Goal: Task Accomplishment & Management: Use online tool/utility

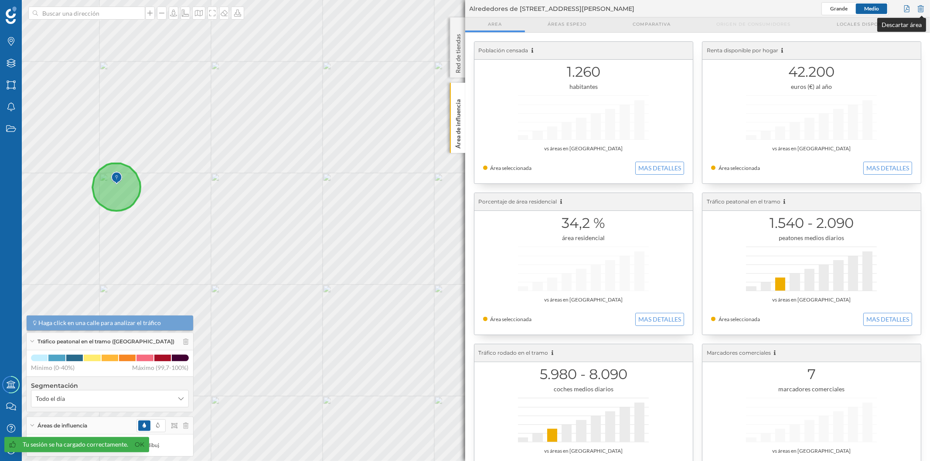
click at [921, 10] on div at bounding box center [921, 8] width 10 height 13
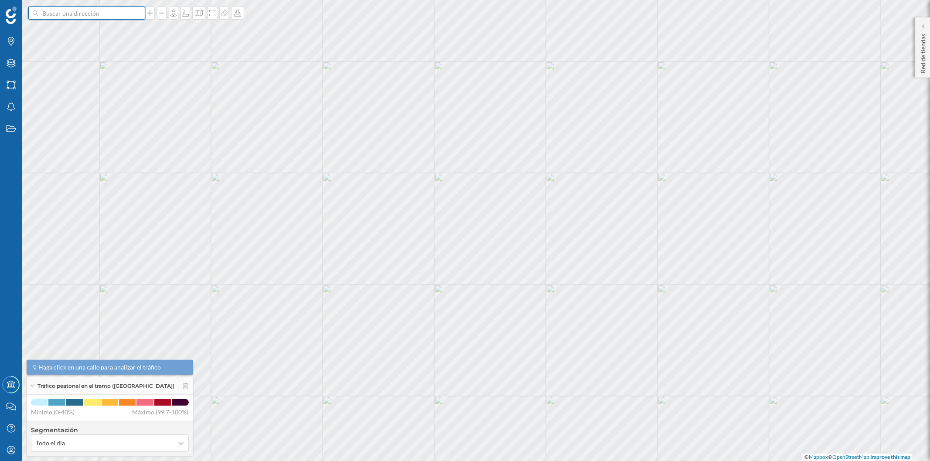
click at [108, 14] on input at bounding box center [87, 13] width 98 height 13
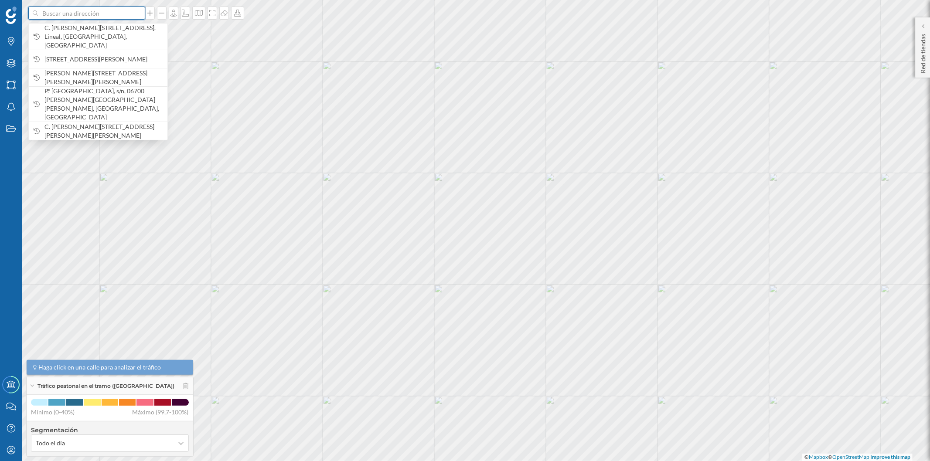
paste input "[STREET_ADDRESS]"
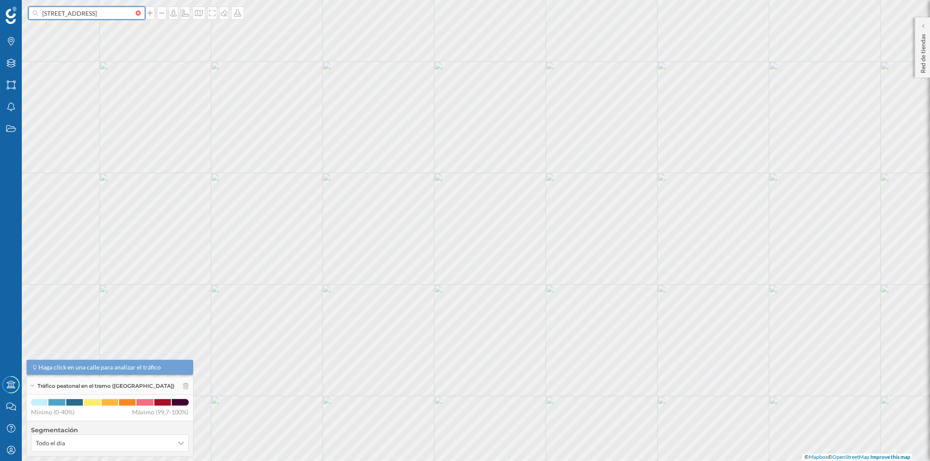
scroll to position [0, 51]
type input "[STREET_ADDRESS]"
click at [113, 27] on icon "[GEOGRAPHIC_DATA], [GEOGRAPHIC_DATA], [GEOGRAPHIC_DATA]" at bounding box center [102, 32] width 116 height 16
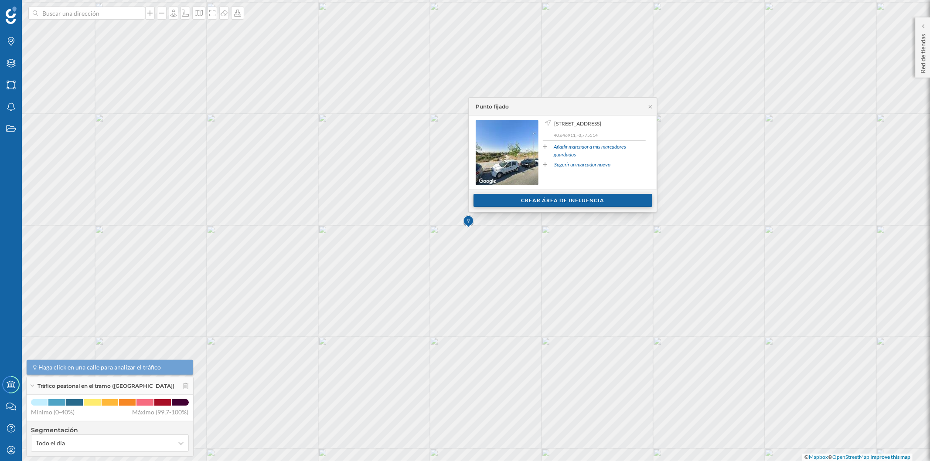
click at [538, 203] on div "Crear área de influencia" at bounding box center [562, 200] width 179 height 13
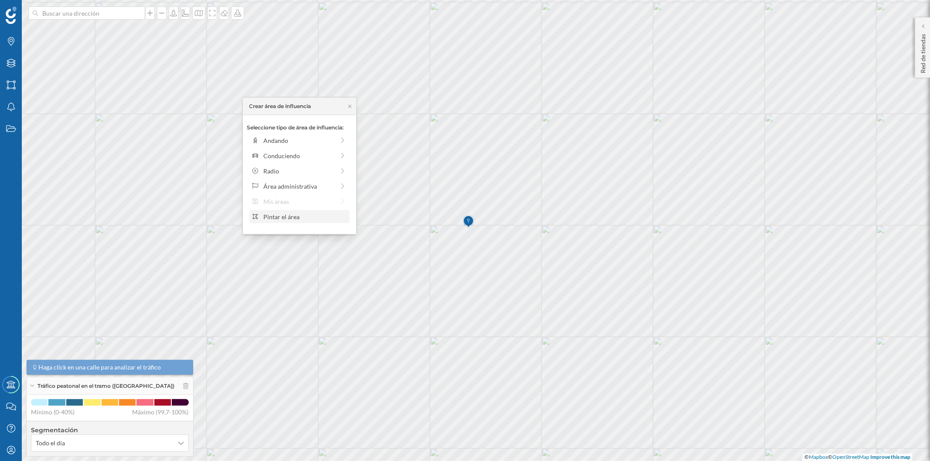
click at [302, 216] on div "Pintar el área" at bounding box center [304, 216] width 83 height 9
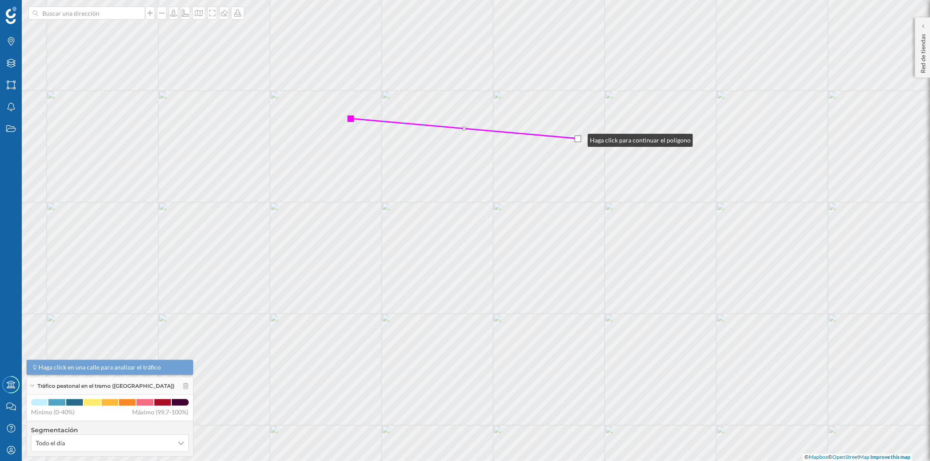
drag, startPoint x: 578, startPoint y: 125, endPoint x: 579, endPoint y: 138, distance: 13.1
click at [579, 138] on div at bounding box center [577, 139] width 7 height 7
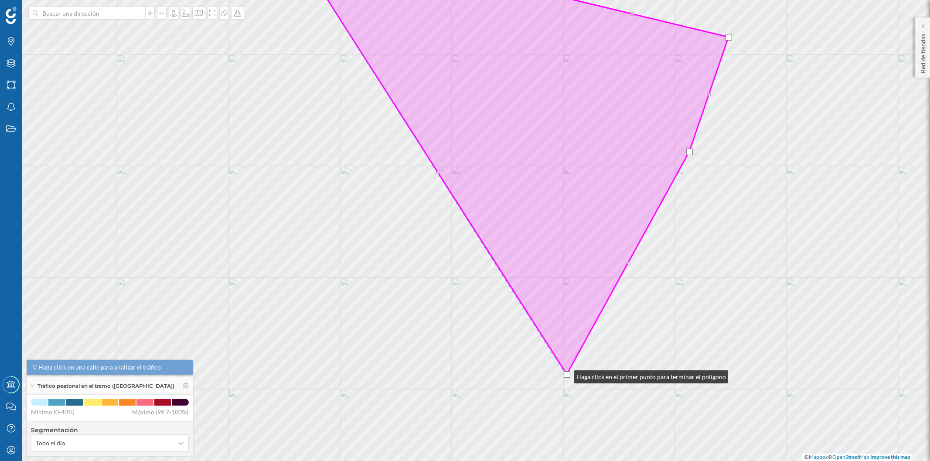
drag, startPoint x: 605, startPoint y: 258, endPoint x: 565, endPoint y: 375, distance: 123.3
click at [565, 375] on div at bounding box center [566, 374] width 7 height 7
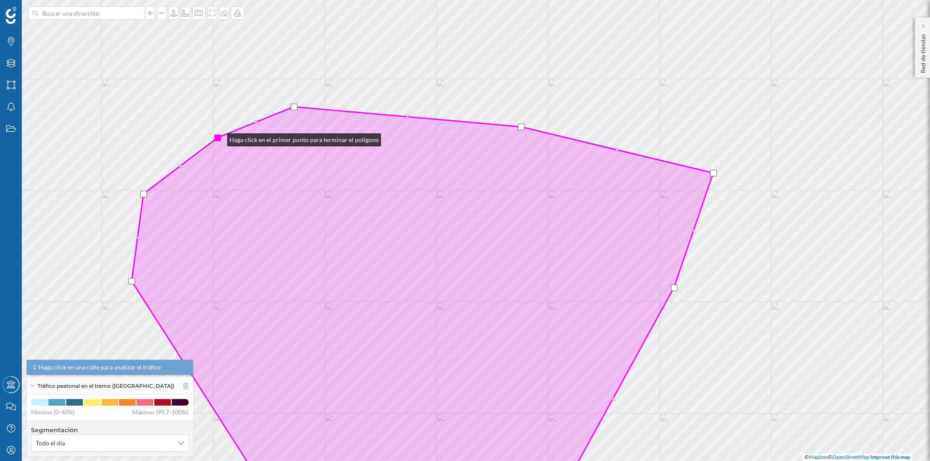
drag, startPoint x: 220, startPoint y: 150, endPoint x: 218, endPoint y: 137, distance: 13.2
click at [219, 138] on div at bounding box center [217, 137] width 7 height 7
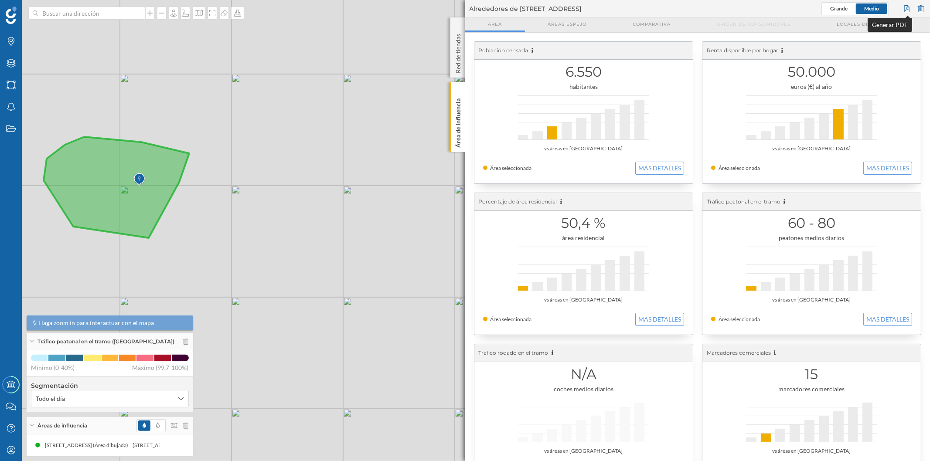
click at [903, 11] on div at bounding box center [907, 8] width 10 height 13
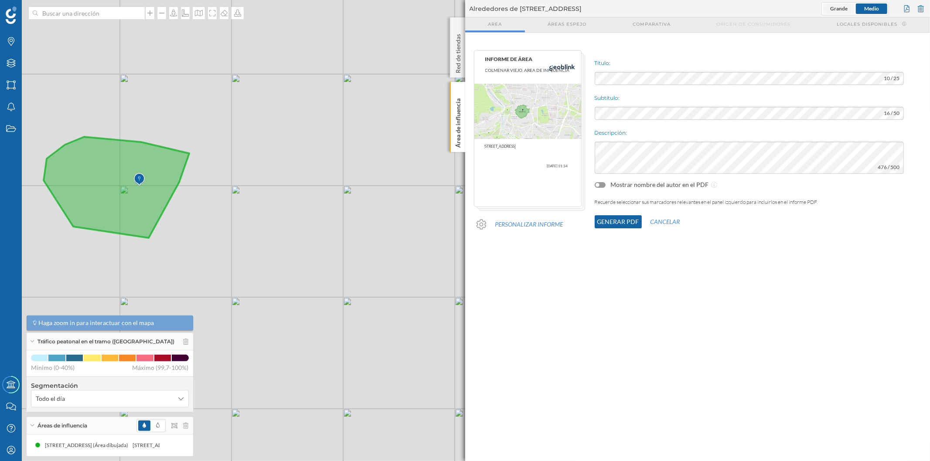
click at [842, 8] on span "Grande" at bounding box center [838, 8] width 17 height 7
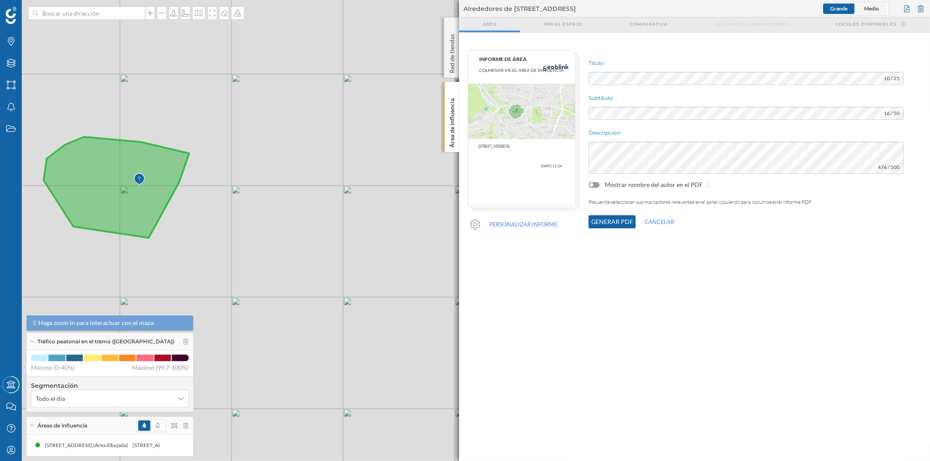
click at [860, 7] on span "Medio" at bounding box center [870, 8] width 31 height 10
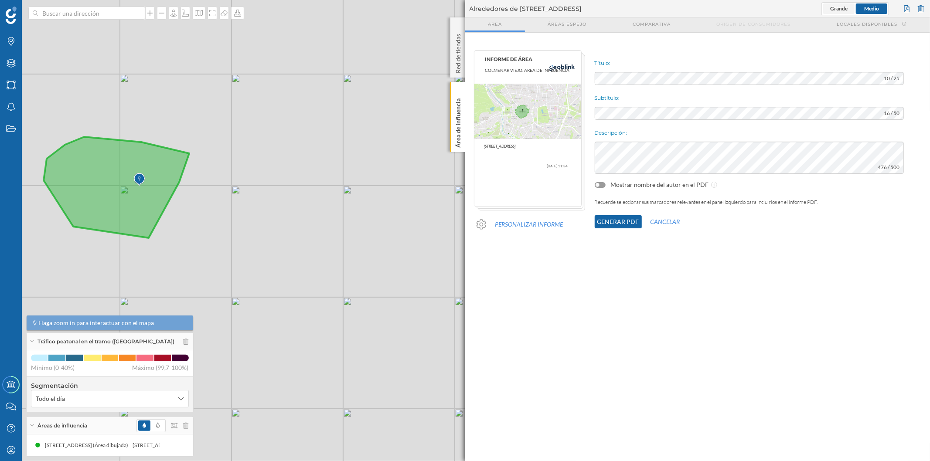
click at [829, 7] on span "Grande" at bounding box center [838, 8] width 31 height 10
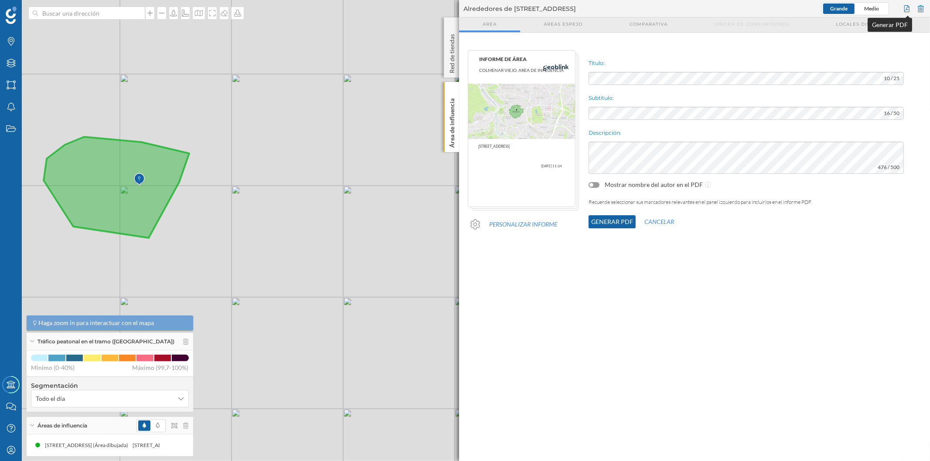
click at [907, 9] on div at bounding box center [907, 8] width 10 height 13
click at [613, 225] on button "Generar PDF" at bounding box center [611, 221] width 47 height 13
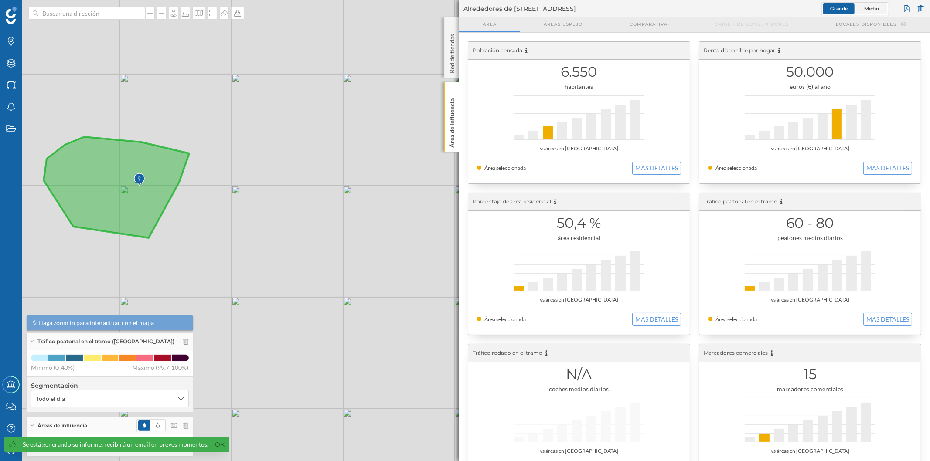
click at [876, 5] on span "Medio" at bounding box center [871, 8] width 15 height 7
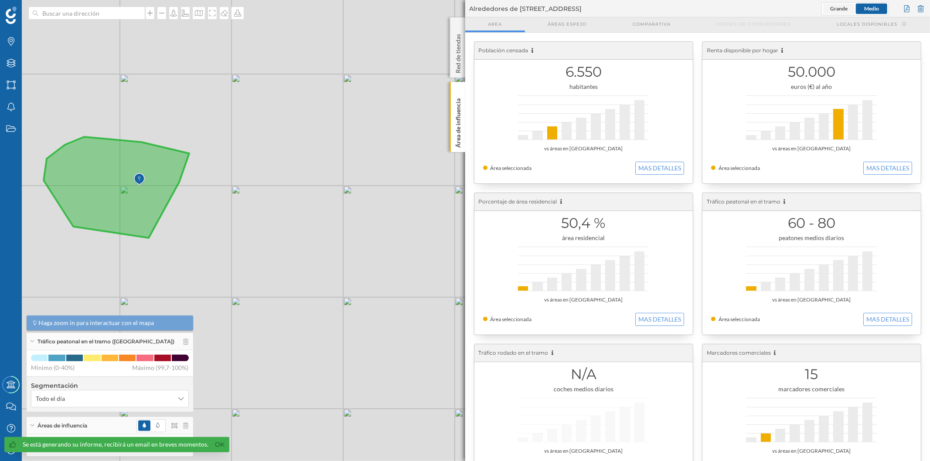
click at [838, 7] on span "Grande" at bounding box center [838, 8] width 17 height 7
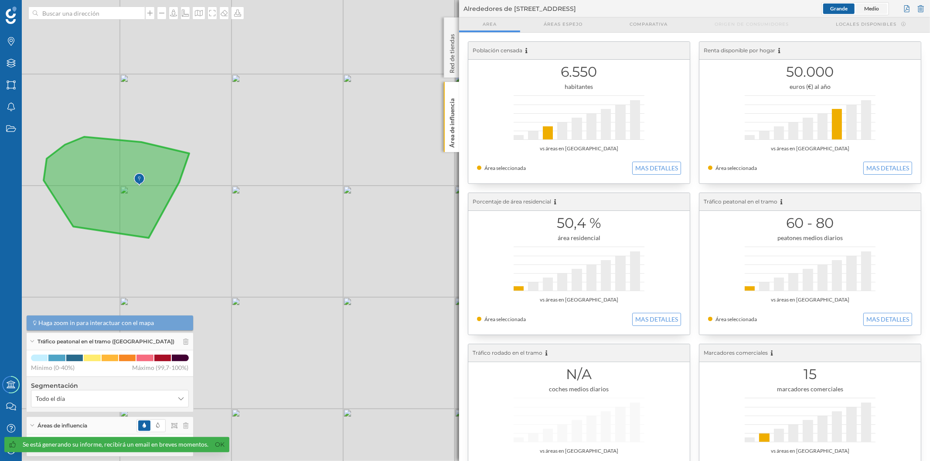
click at [868, 7] on span "Medio" at bounding box center [871, 8] width 15 height 7
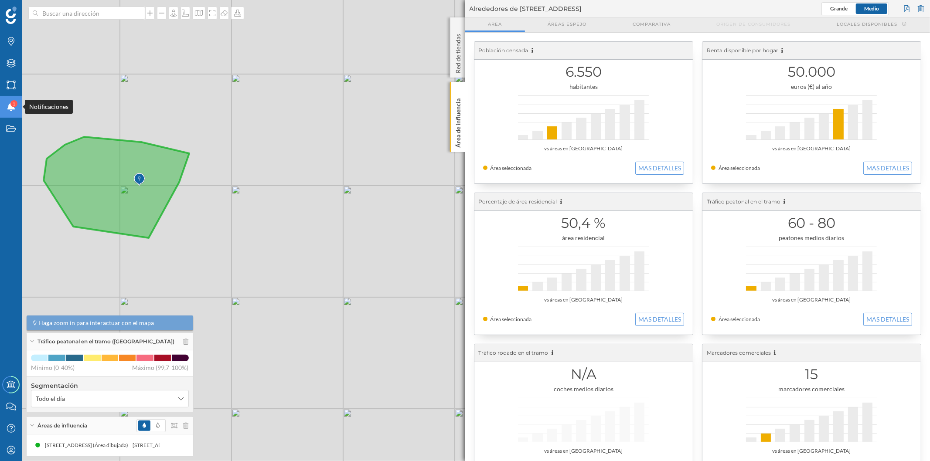
click at [11, 109] on icon at bounding box center [11, 106] width 8 height 9
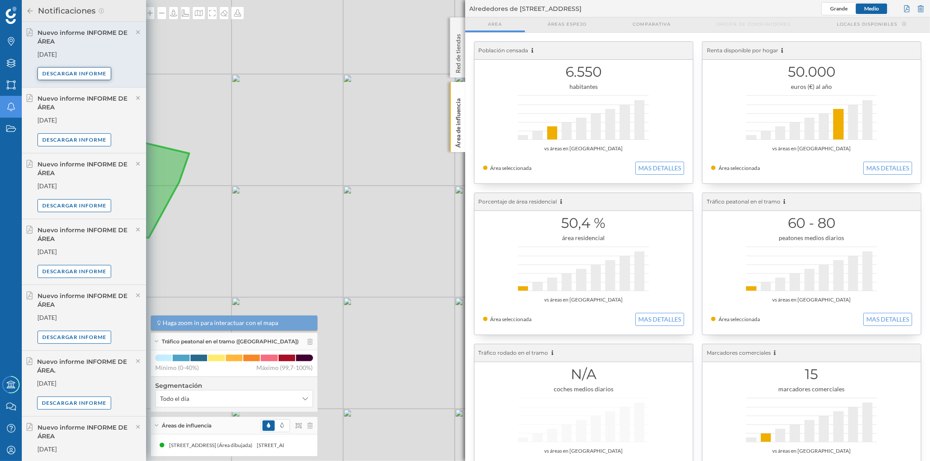
click at [82, 75] on div "Descargar informe" at bounding box center [74, 73] width 74 height 13
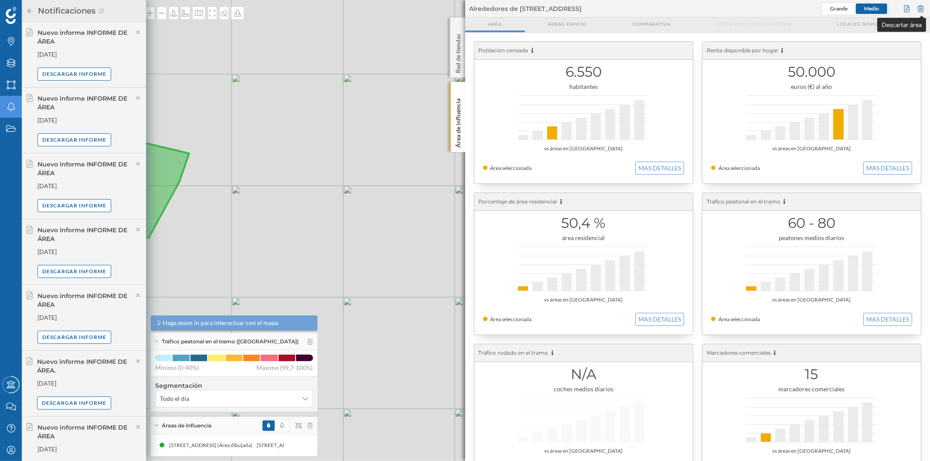
click at [922, 8] on div at bounding box center [921, 8] width 10 height 13
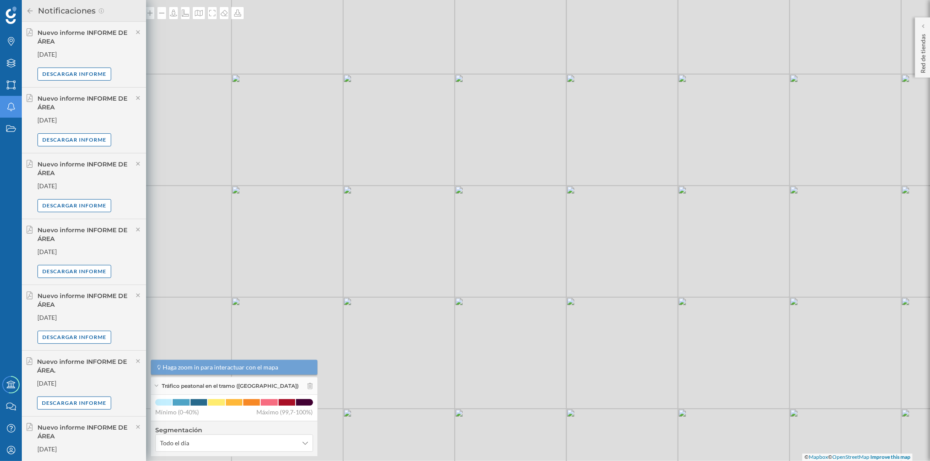
click at [32, 10] on icon at bounding box center [30, 11] width 8 height 6
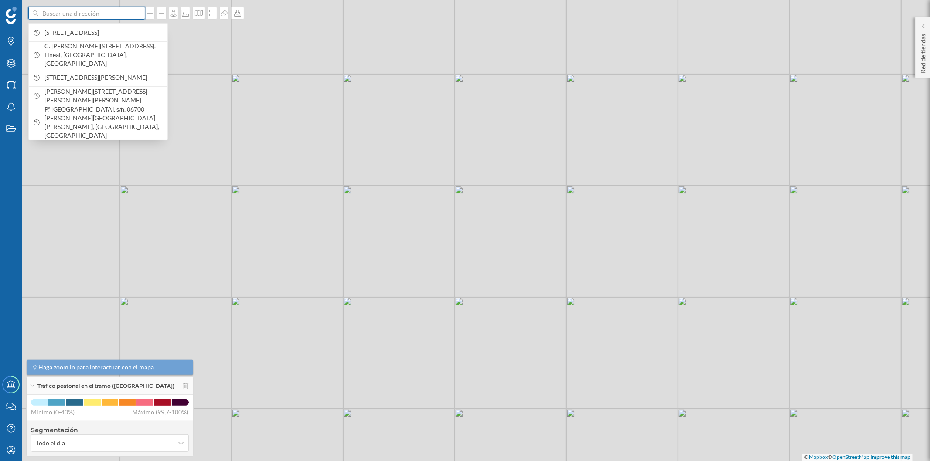
click at [82, 10] on input at bounding box center [87, 13] width 98 height 13
paste input "C. [STREET_ADDRESS]"
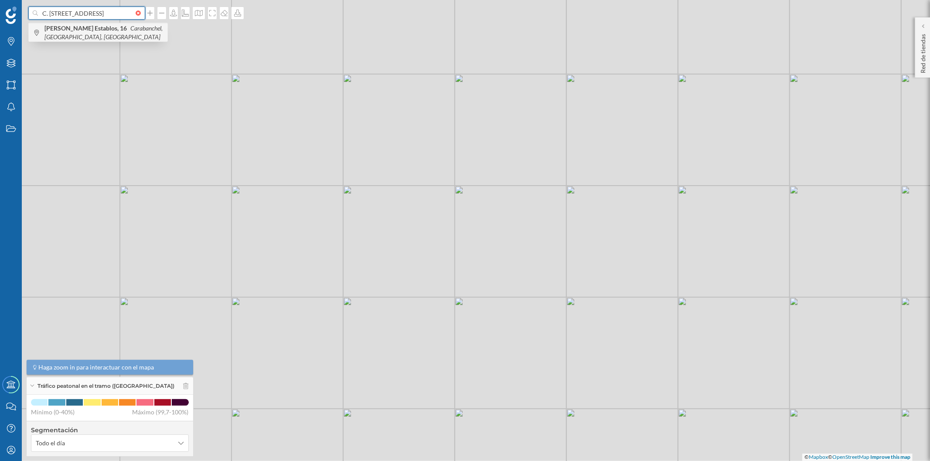
type input "C. [STREET_ADDRESS]"
click at [95, 32] on icon "Carabanchel, [GEOGRAPHIC_DATA], [GEOGRAPHIC_DATA]" at bounding box center [103, 32] width 118 height 16
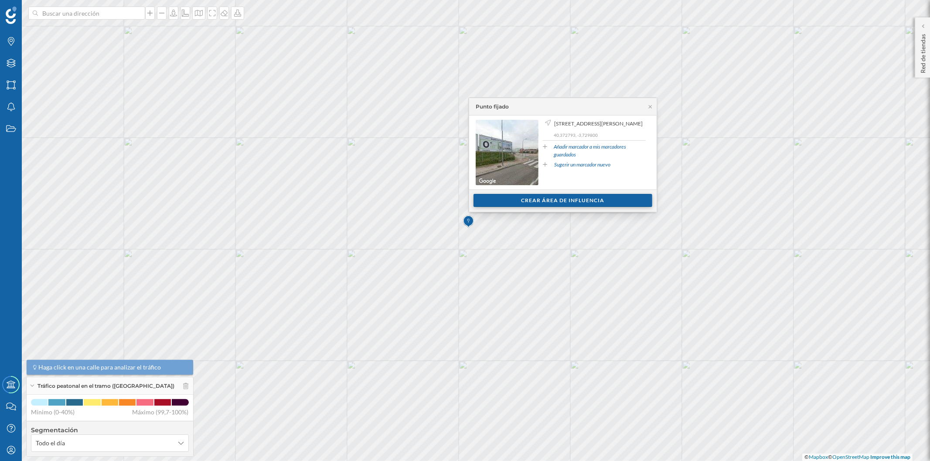
click at [513, 197] on div "Crear área de influencia" at bounding box center [562, 200] width 179 height 13
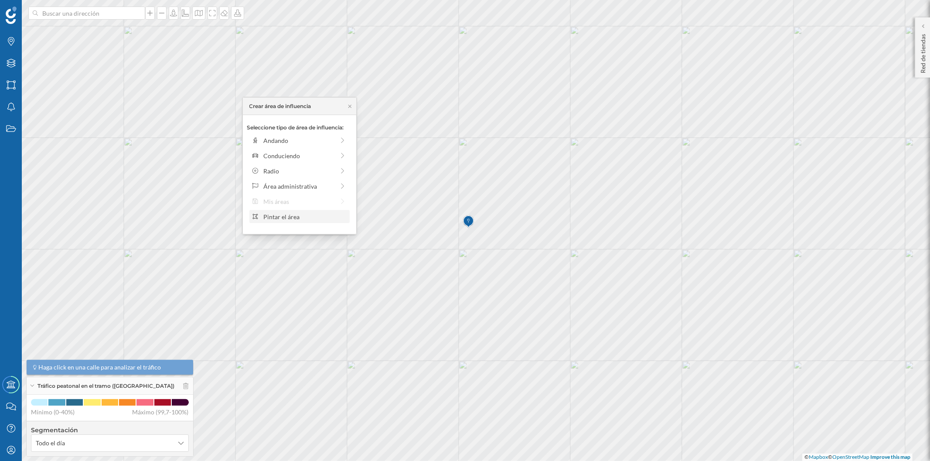
click at [304, 220] on div "Pintar el área" at bounding box center [304, 216] width 83 height 9
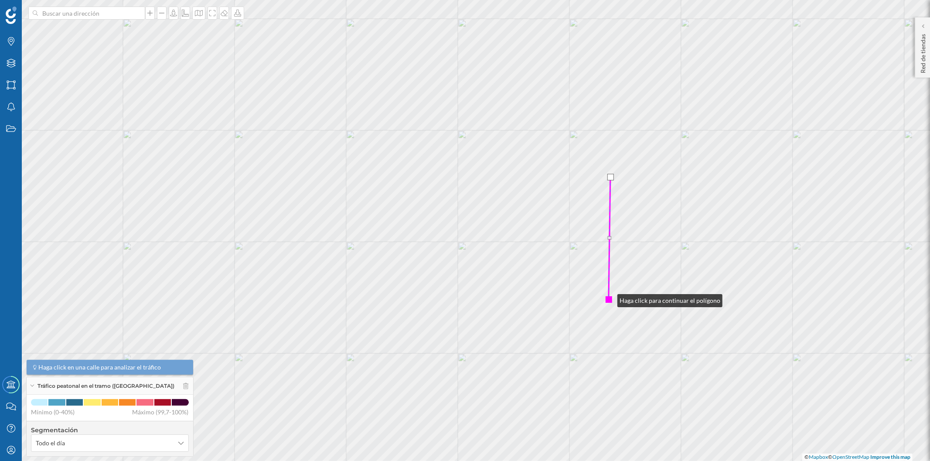
drag, startPoint x: 603, startPoint y: 300, endPoint x: 608, endPoint y: 299, distance: 5.4
click at [608, 299] on div at bounding box center [608, 299] width 7 height 7
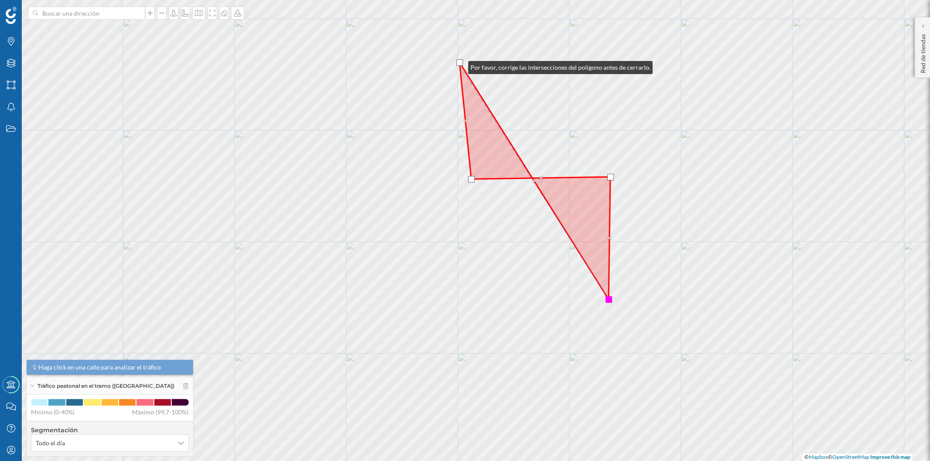
drag, startPoint x: 476, startPoint y: 75, endPoint x: 459, endPoint y: 65, distance: 18.9
click at [459, 65] on div at bounding box center [459, 62] width 7 height 7
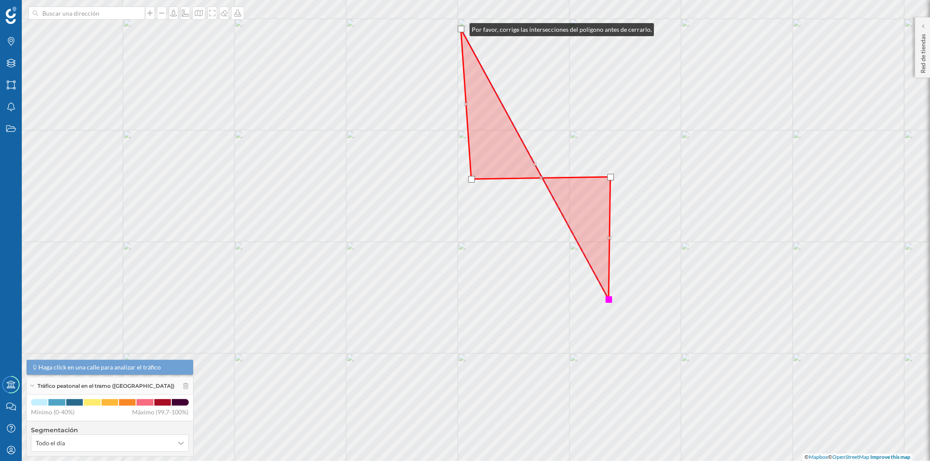
drag, startPoint x: 459, startPoint y: 61, endPoint x: 461, endPoint y: 27, distance: 33.6
click at [461, 27] on div at bounding box center [461, 29] width 7 height 7
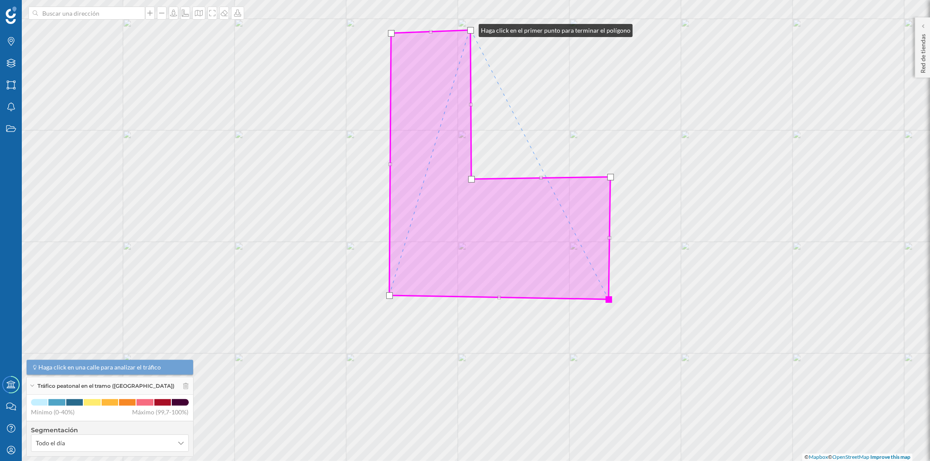
drag, startPoint x: 460, startPoint y: 27, endPoint x: 470, endPoint y: 28, distance: 9.6
click at [470, 28] on div at bounding box center [470, 30] width 7 height 7
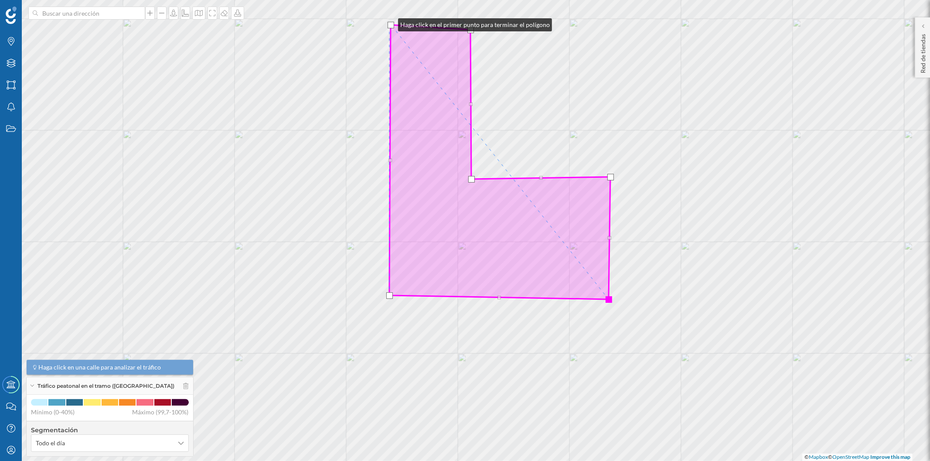
drag, startPoint x: 390, startPoint y: 31, endPoint x: 389, endPoint y: 23, distance: 8.3
click at [389, 23] on div at bounding box center [390, 25] width 7 height 7
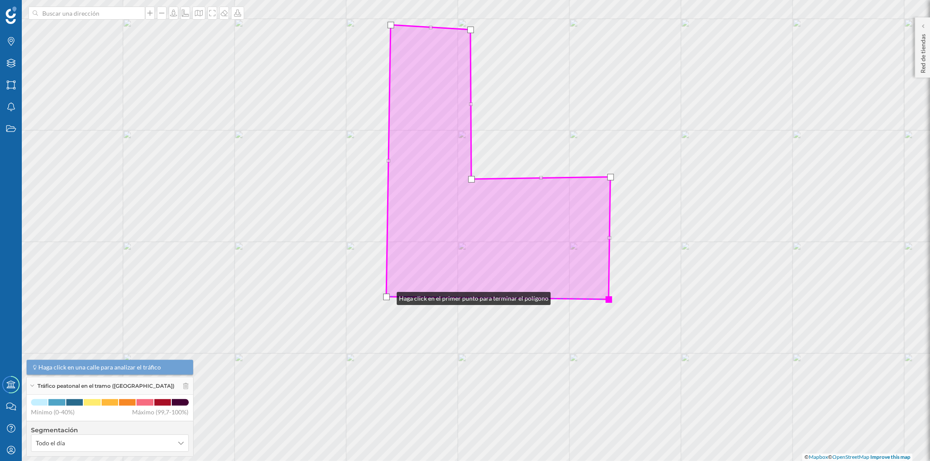
click at [388, 296] on div at bounding box center [386, 297] width 7 height 7
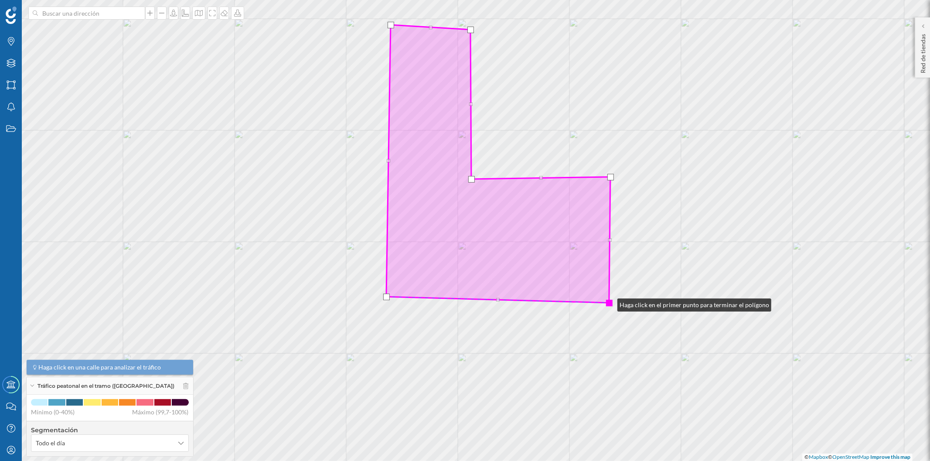
click at [608, 303] on div at bounding box center [609, 303] width 7 height 7
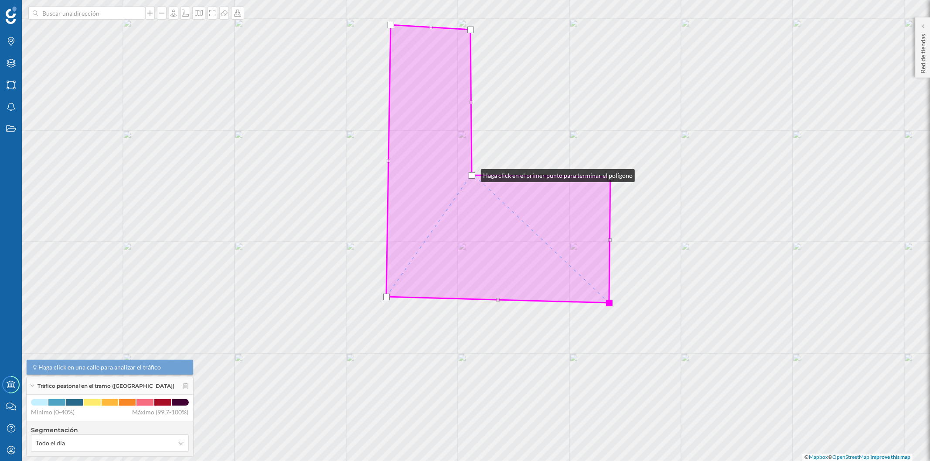
click at [472, 173] on div at bounding box center [471, 175] width 7 height 7
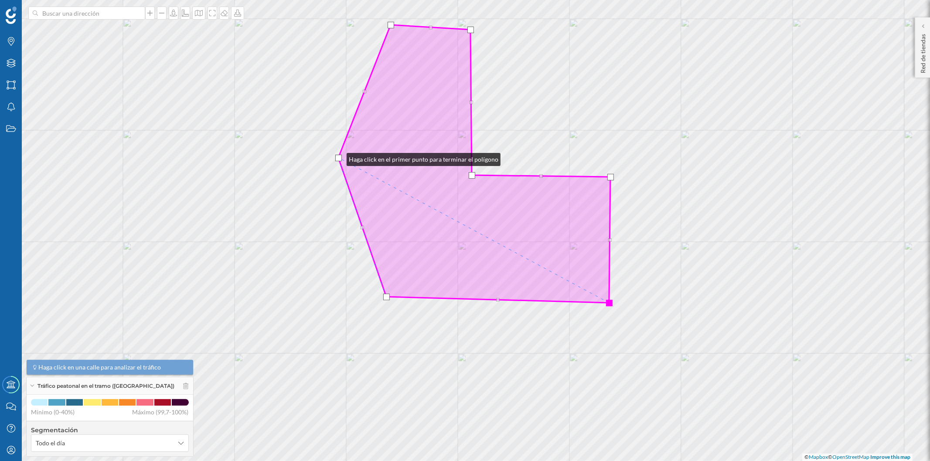
drag, startPoint x: 388, startPoint y: 160, endPoint x: 336, endPoint y: 156, distance: 51.6
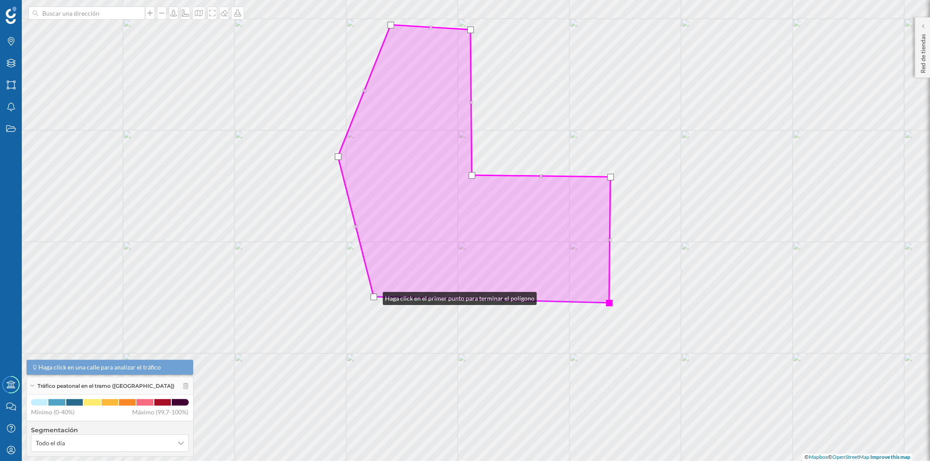
drag, startPoint x: 387, startPoint y: 295, endPoint x: 374, endPoint y: 296, distance: 12.7
click at [374, 296] on div at bounding box center [373, 297] width 7 height 7
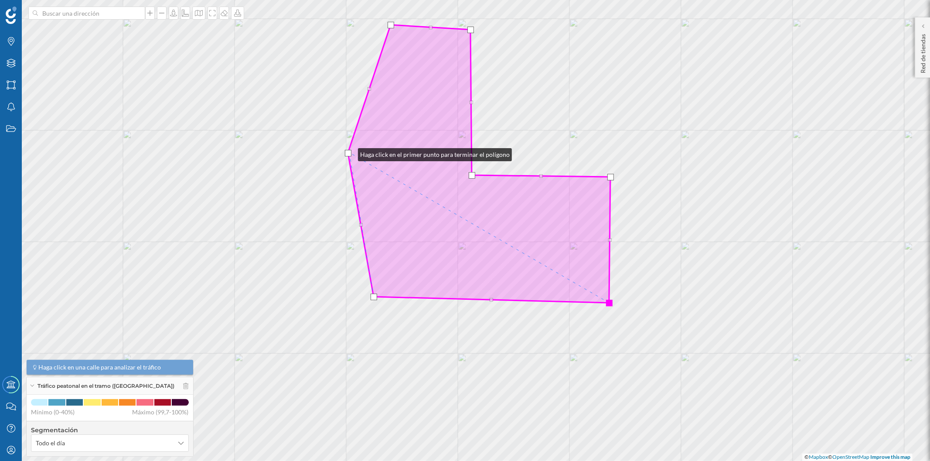
drag, startPoint x: 340, startPoint y: 156, endPoint x: 349, endPoint y: 153, distance: 9.8
click at [349, 153] on div at bounding box center [348, 153] width 7 height 7
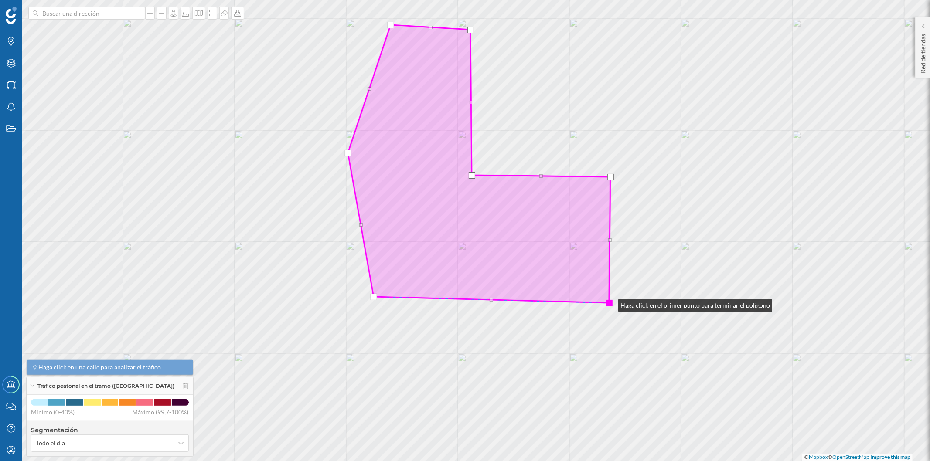
click at [609, 303] on div at bounding box center [609, 303] width 7 height 7
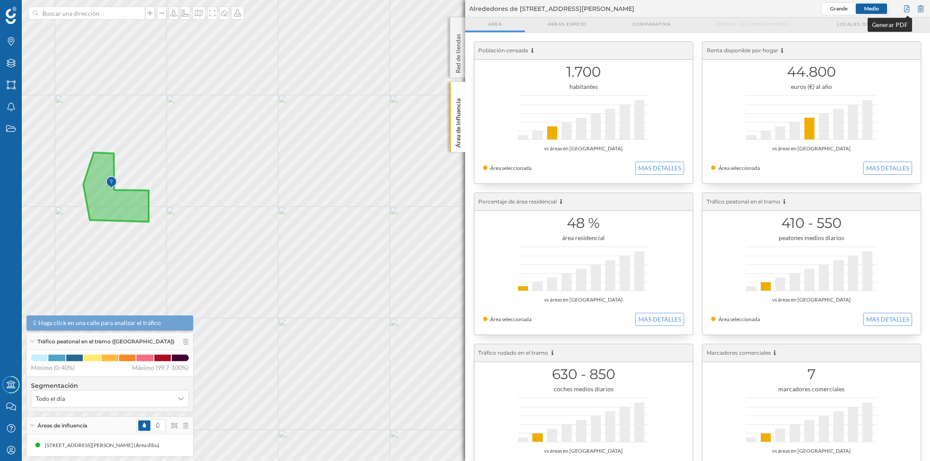
click at [906, 7] on div at bounding box center [907, 8] width 10 height 13
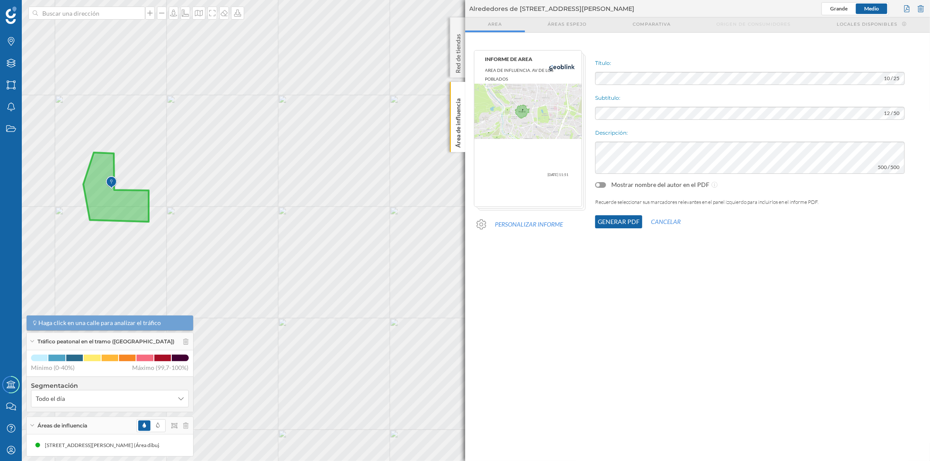
click at [611, 218] on button "Generar PDF" at bounding box center [618, 221] width 47 height 13
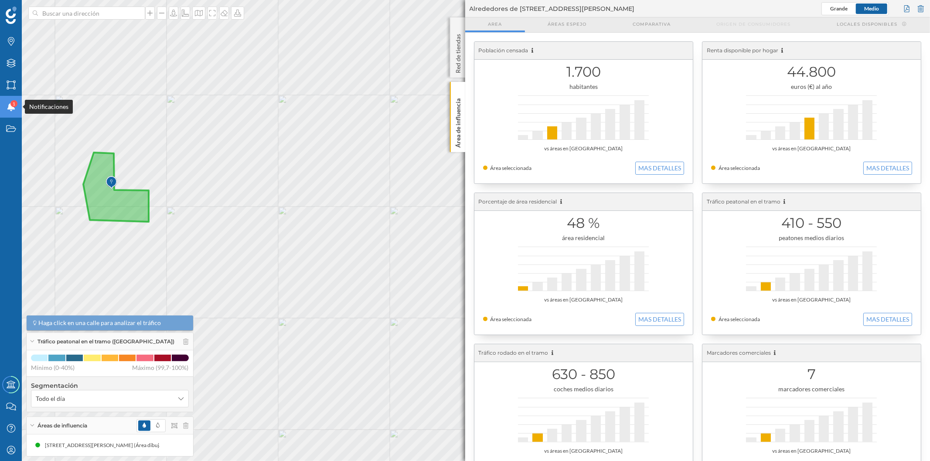
click at [15, 108] on icon "Notificaciones" at bounding box center [11, 106] width 11 height 9
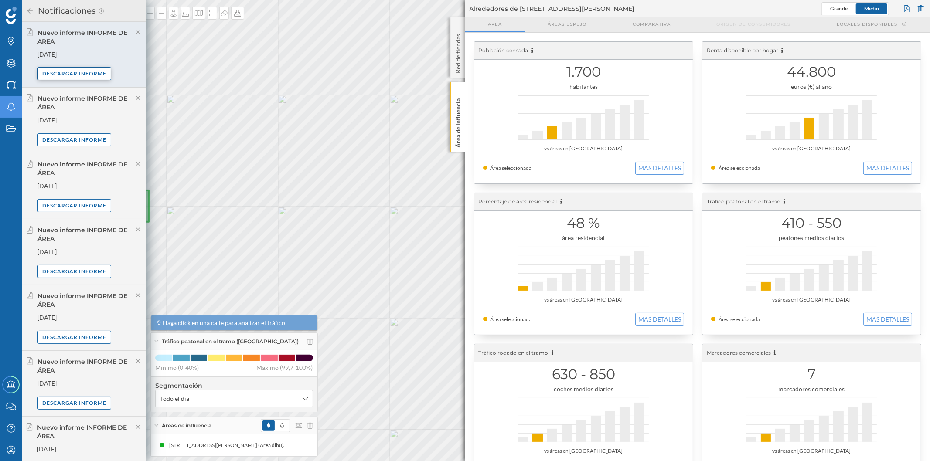
click at [93, 72] on div "Descargar informe" at bounding box center [74, 73] width 74 height 13
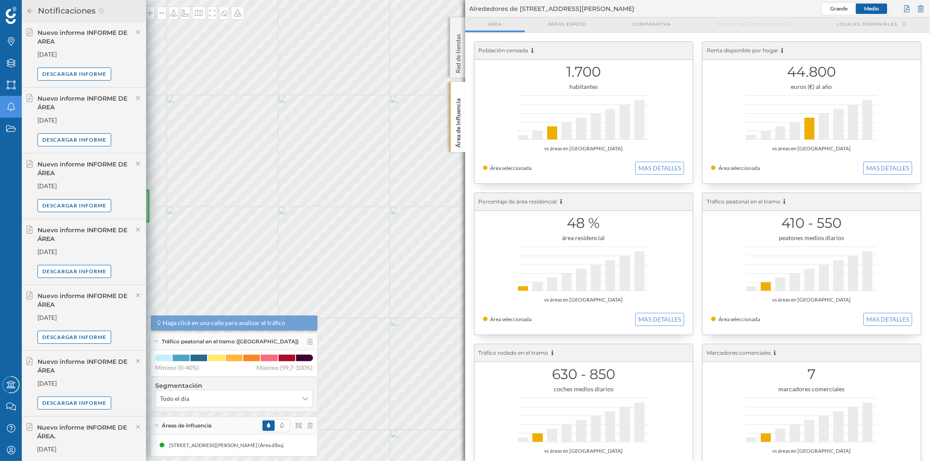
click at [28, 8] on icon at bounding box center [30, 11] width 8 height 6
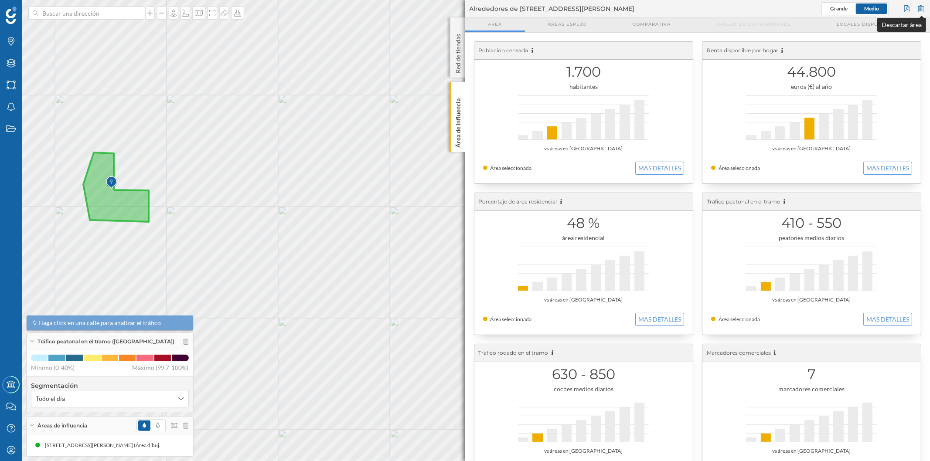
click at [922, 7] on div at bounding box center [921, 8] width 10 height 13
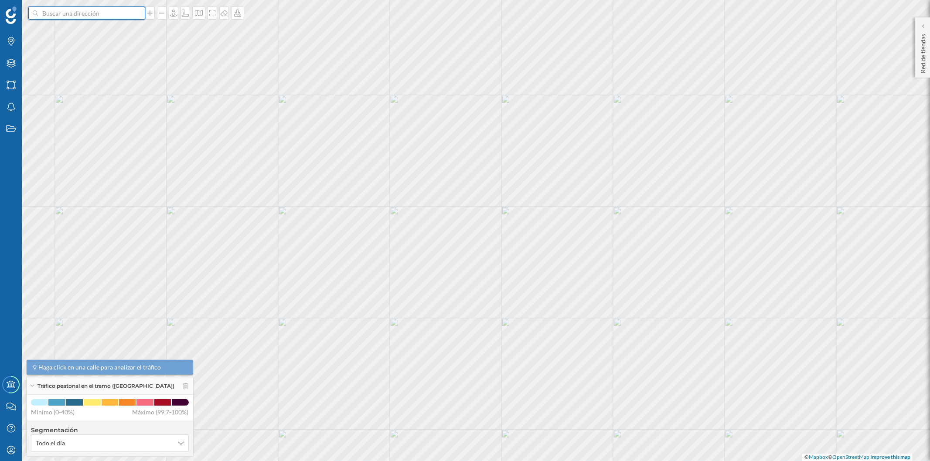
click at [110, 12] on input at bounding box center [87, 13] width 98 height 13
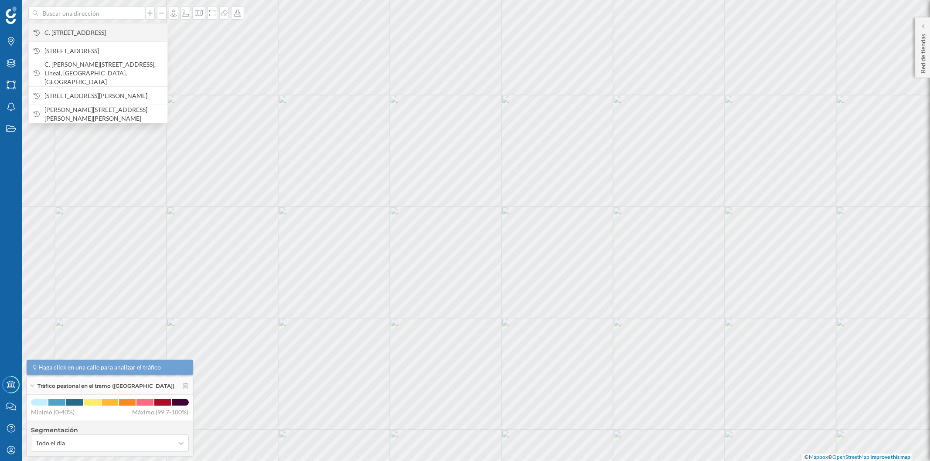
click at [107, 37] on span "C. [STREET_ADDRESS]" at bounding box center [103, 32] width 119 height 9
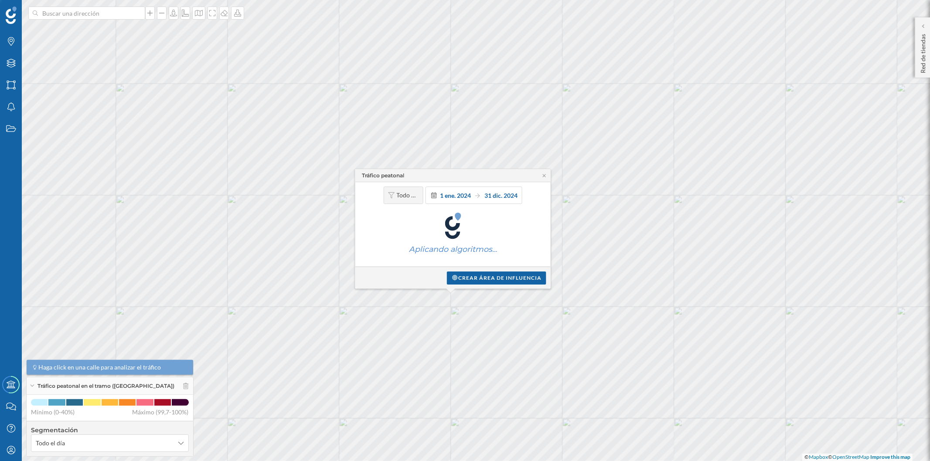
click at [443, 275] on div "Tráfico peatonal Todo el día [DATE] [DATE] Aplicando algoritmos… Crear área de …" at bounding box center [443, 275] width 0 height 0
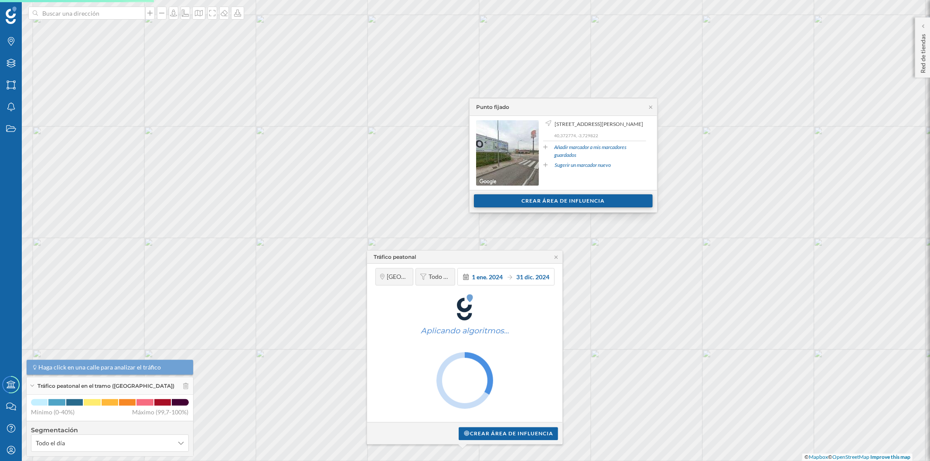
click at [536, 202] on div "Crear área de influencia" at bounding box center [563, 200] width 179 height 13
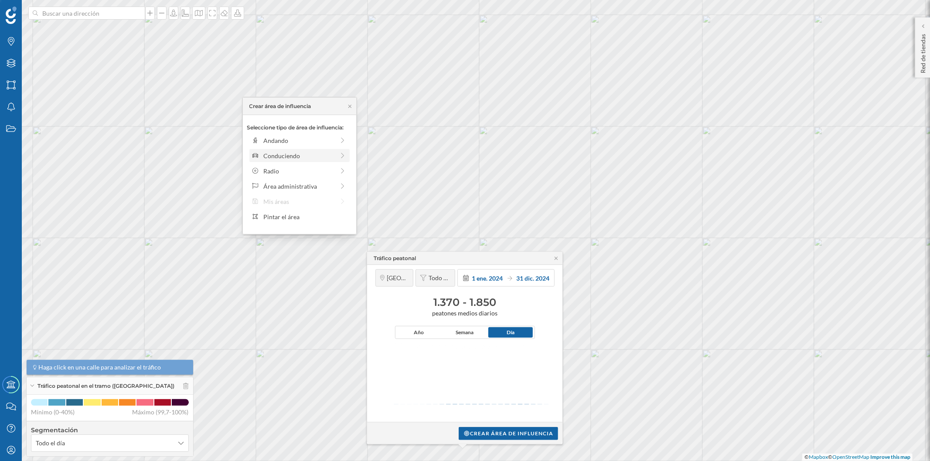
click at [280, 158] on div "Conduciendo" at bounding box center [298, 155] width 71 height 9
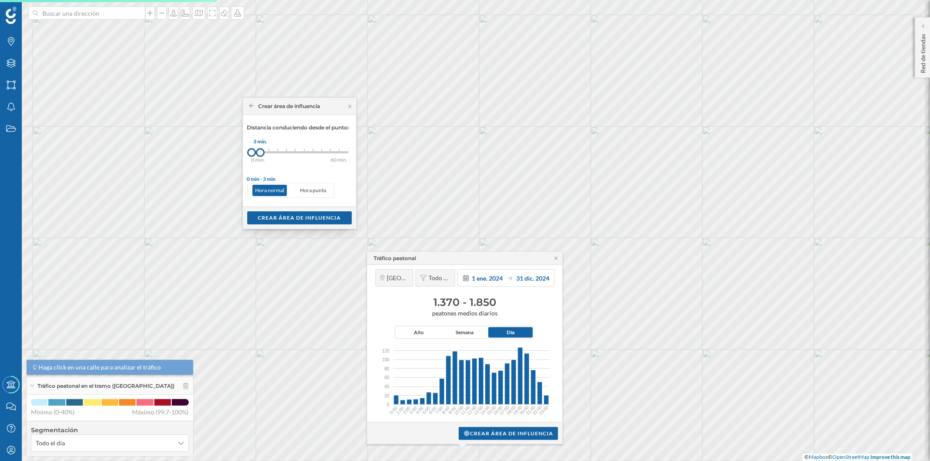
click at [263, 154] on div at bounding box center [260, 152] width 9 height 9
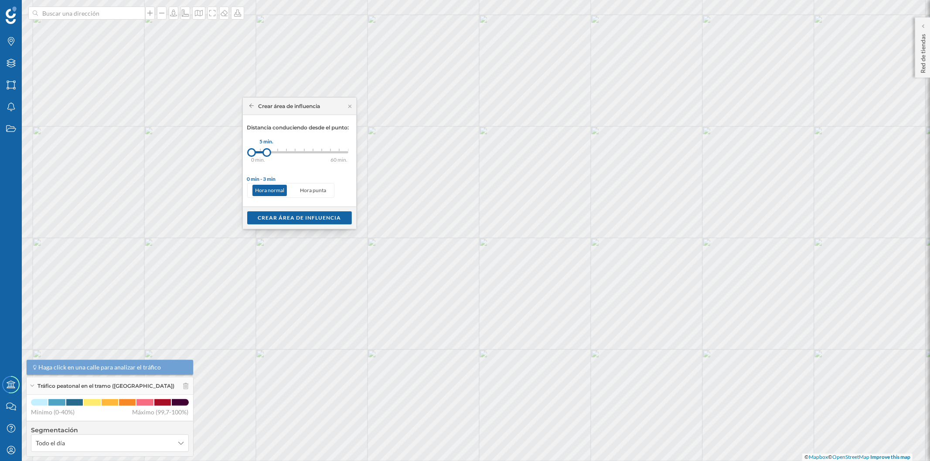
click at [267, 153] on div at bounding box center [266, 152] width 9 height 9
click at [290, 218] on div "Crear área de influencia" at bounding box center [299, 217] width 105 height 13
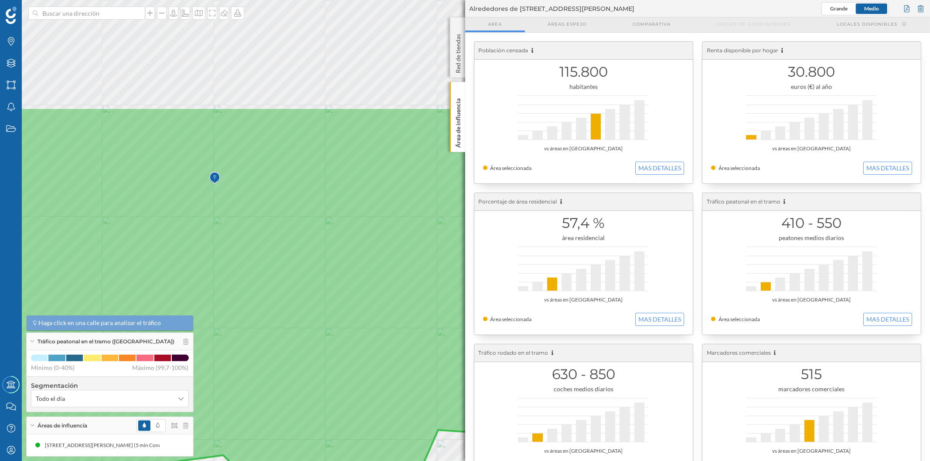
drag, startPoint x: 111, startPoint y: 57, endPoint x: 219, endPoint y: 223, distance: 198.2
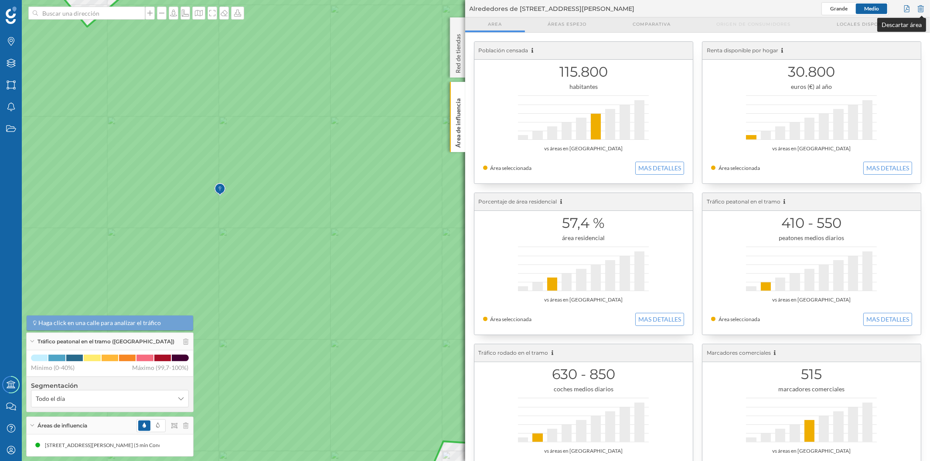
drag, startPoint x: 923, startPoint y: 10, endPoint x: 903, endPoint y: 10, distance: 20.5
click at [923, 10] on div at bounding box center [921, 8] width 10 height 13
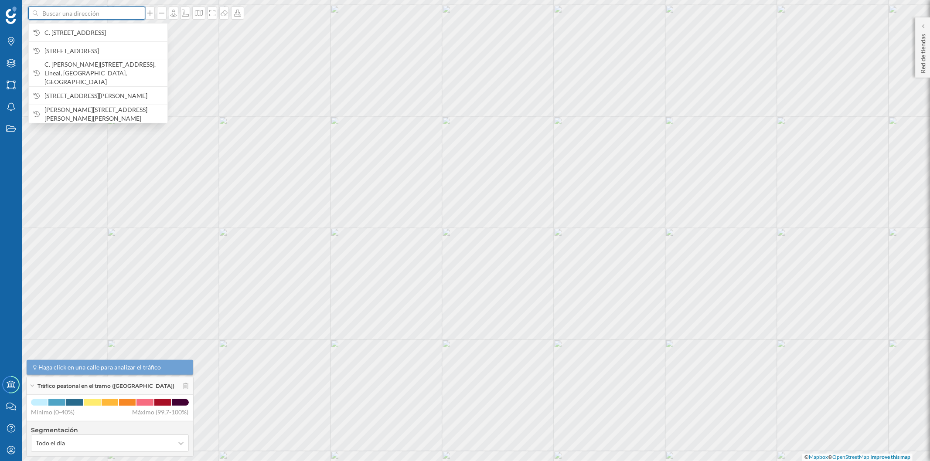
click at [119, 12] on input at bounding box center [87, 13] width 98 height 13
click at [118, 33] on span "C. [STREET_ADDRESS]" at bounding box center [103, 32] width 119 height 9
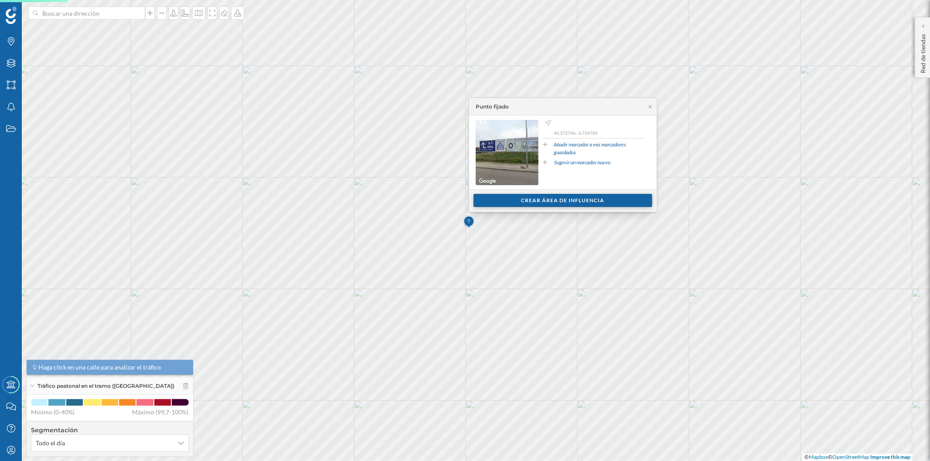
click at [514, 197] on div "Crear área de influencia" at bounding box center [562, 200] width 179 height 13
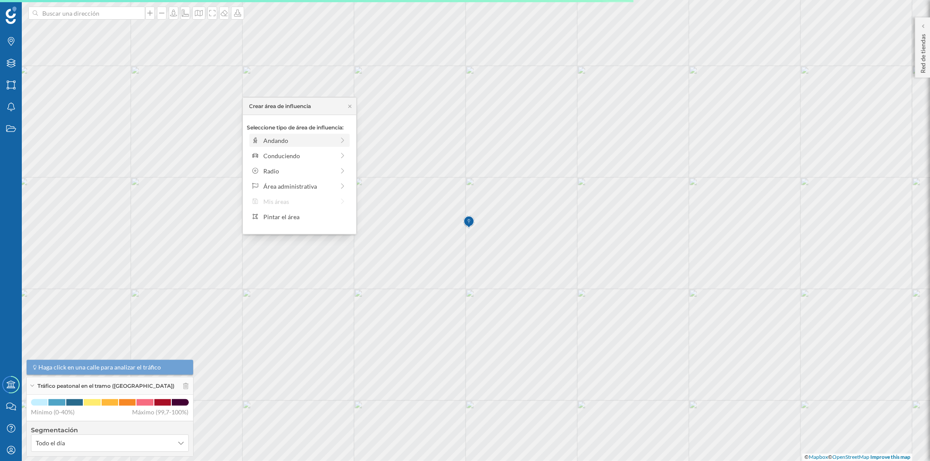
click at [276, 143] on div "Andando" at bounding box center [298, 140] width 71 height 9
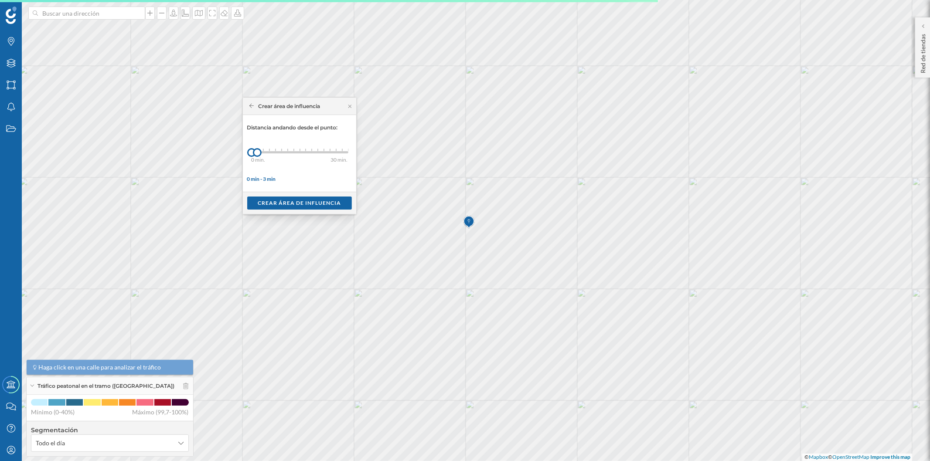
click at [266, 153] on div "0 min. 3 min. 4 min. 5 min. 6 min. 7 min. 8 min. 9 min. 10 min. 11 min. 12 min.…" at bounding box center [299, 152] width 97 height 2
click at [271, 150] on div "0 min. 3 min. 4 min. 5 min. 6 min. 7 min. 8 min. 9 min. 10 min. 11 min. 12 min.…" at bounding box center [299, 152] width 97 height 11
click at [307, 205] on div "Crear área de influencia" at bounding box center [299, 202] width 105 height 13
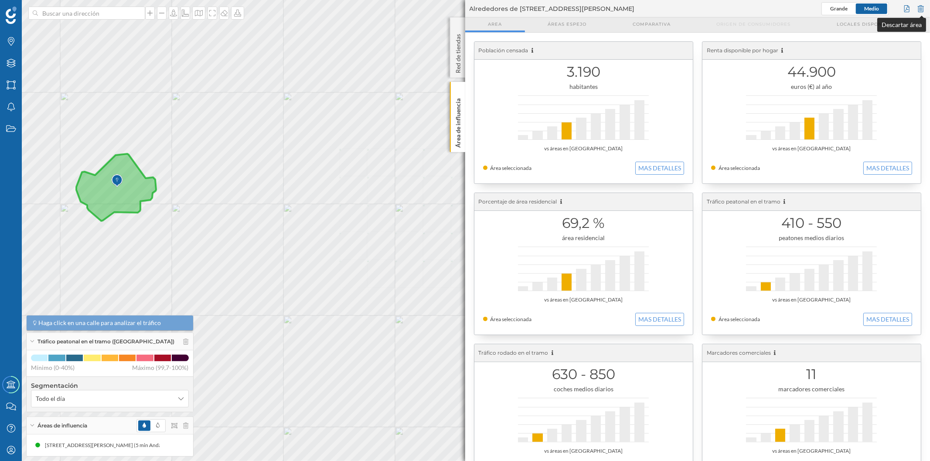
click at [922, 11] on div at bounding box center [921, 8] width 10 height 13
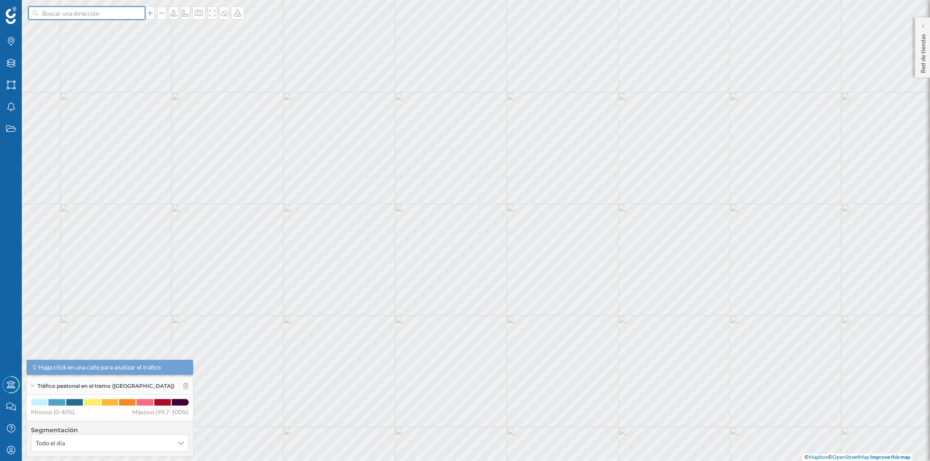
click at [81, 10] on input at bounding box center [87, 13] width 98 height 13
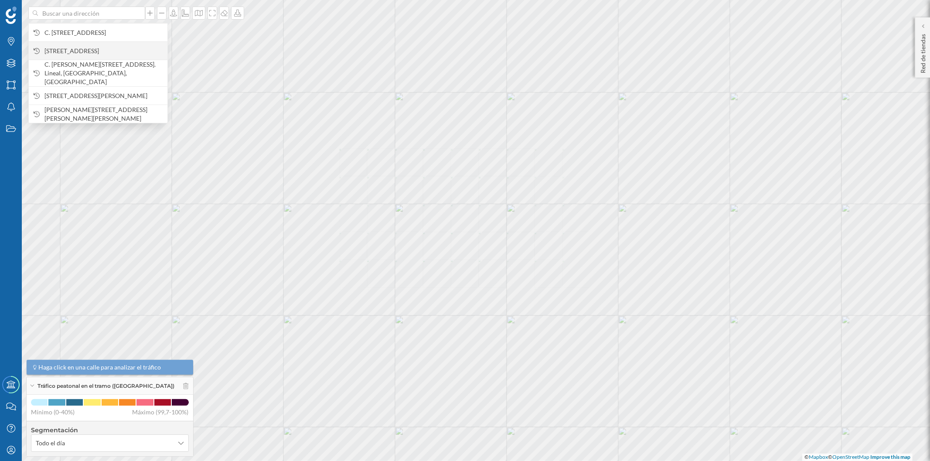
click at [85, 50] on span "[STREET_ADDRESS]" at bounding box center [103, 51] width 119 height 9
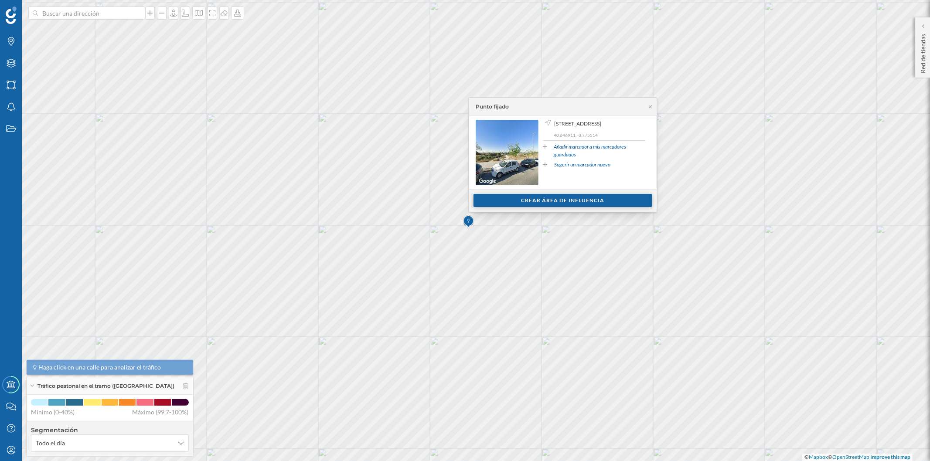
click at [527, 200] on div "Crear área de influencia" at bounding box center [562, 200] width 179 height 13
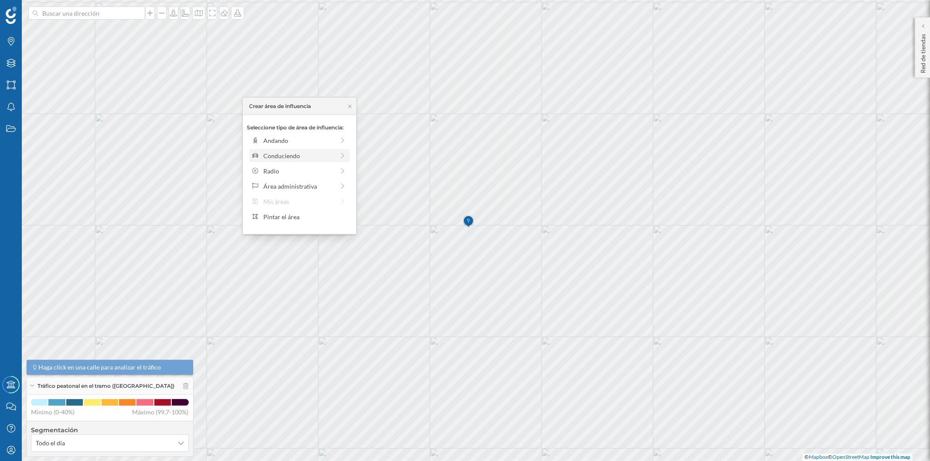
click at [300, 160] on div "Conduciendo" at bounding box center [298, 155] width 71 height 9
click at [272, 153] on div "0 min. 3 min. 5 min. 7 min. 10 min. 12 min. 15 min. 20 min. 30 min. 45 min. 50 …" at bounding box center [299, 152] width 97 height 2
click at [299, 219] on div "Crear área de influencia" at bounding box center [299, 217] width 105 height 13
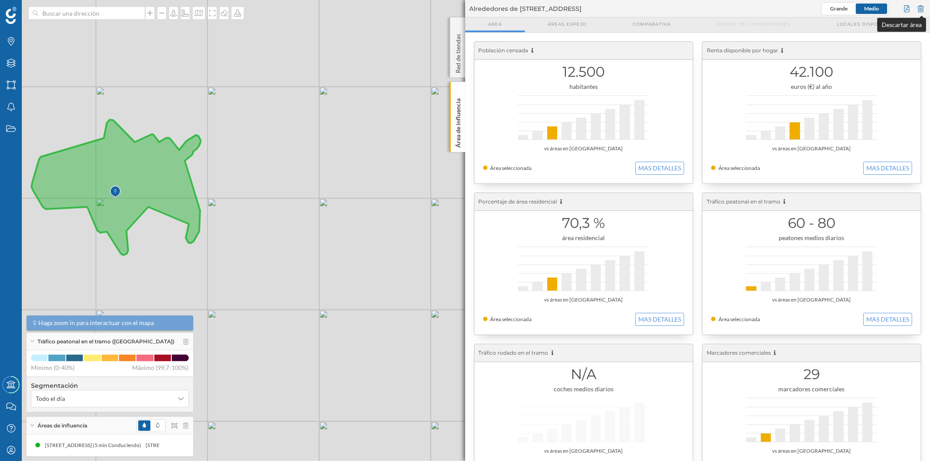
click at [924, 5] on div at bounding box center [921, 8] width 10 height 13
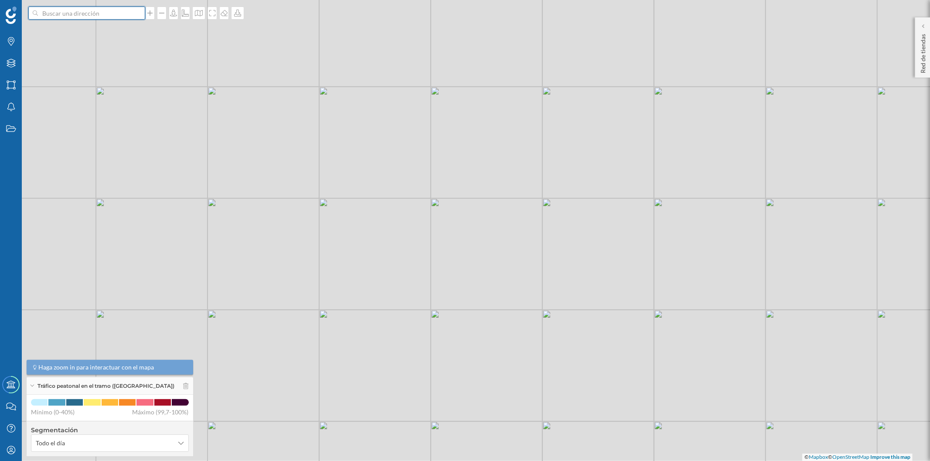
click at [112, 18] on input at bounding box center [87, 13] width 98 height 13
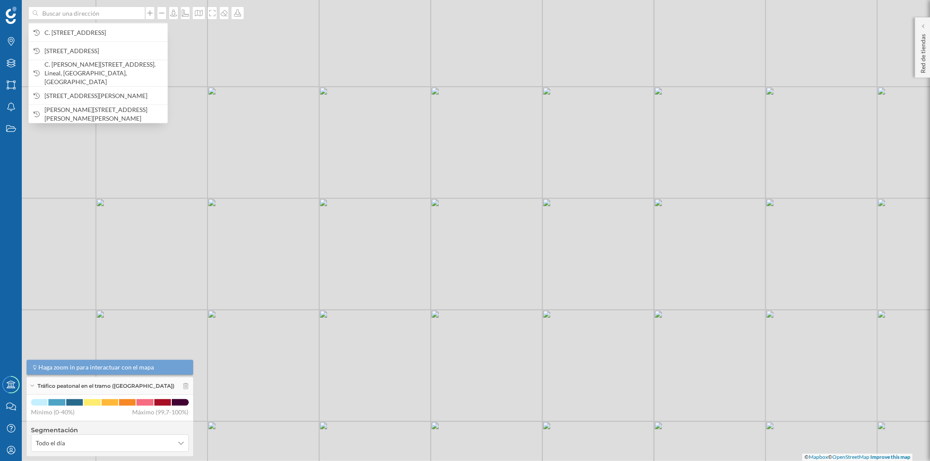
click at [109, 31] on span "C. [STREET_ADDRESS]" at bounding box center [103, 32] width 119 height 9
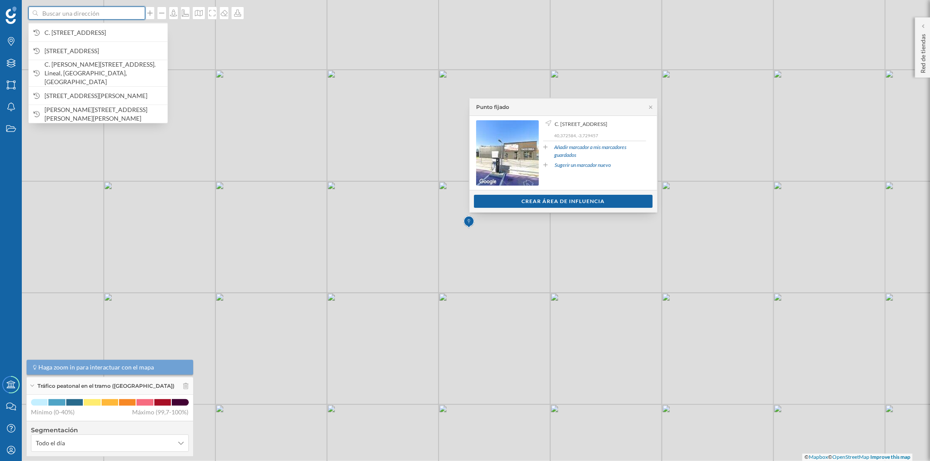
click at [119, 17] on input at bounding box center [87, 13] width 98 height 13
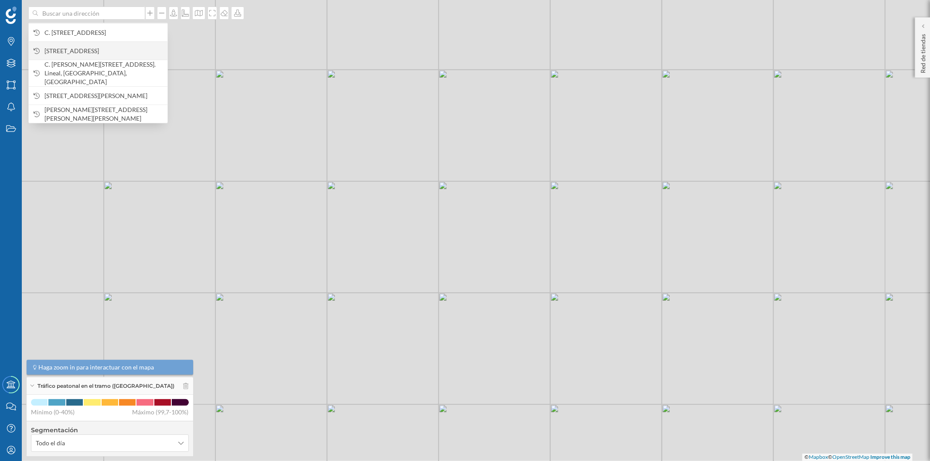
click at [110, 47] on span "[STREET_ADDRESS]" at bounding box center [103, 51] width 119 height 9
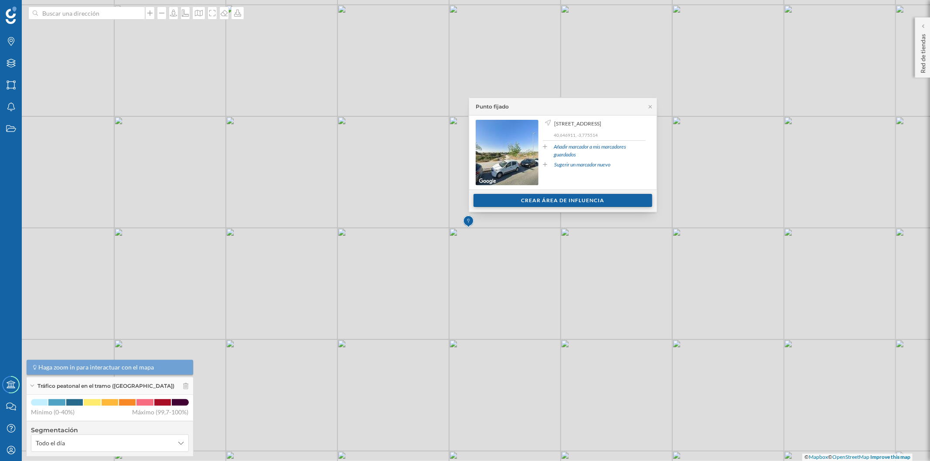
click at [562, 198] on div "Crear área de influencia" at bounding box center [562, 200] width 179 height 13
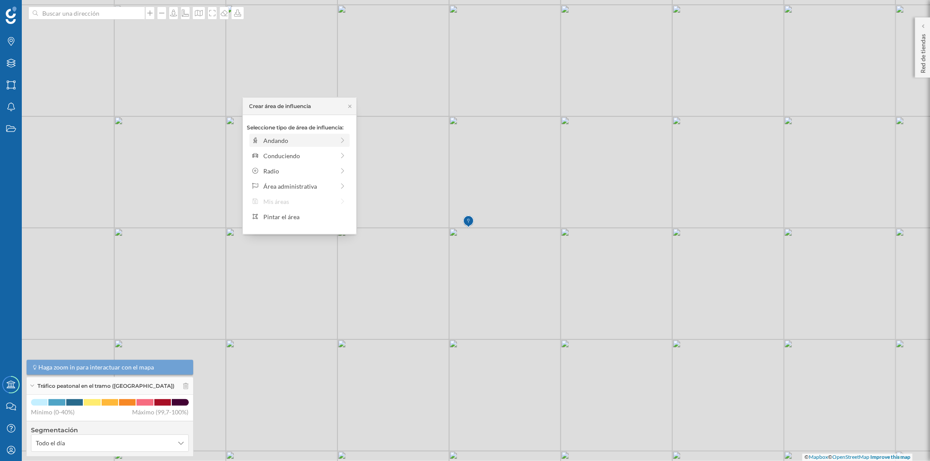
click at [308, 143] on div "Andando" at bounding box center [298, 140] width 71 height 9
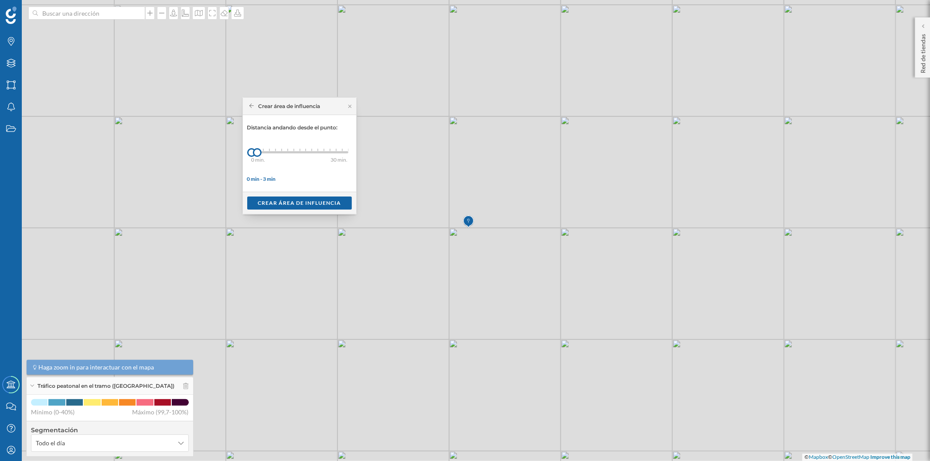
click at [271, 149] on div "0 min. 3 min. 4 min. 5 min. 6 min. 7 min. 8 min. 9 min. 10 min. 11 min. 12 min.…" at bounding box center [299, 152] width 97 height 11
click at [271, 149] on div at bounding box center [269, 152] width 9 height 9
click at [295, 206] on div "Crear área de influencia" at bounding box center [299, 202] width 105 height 13
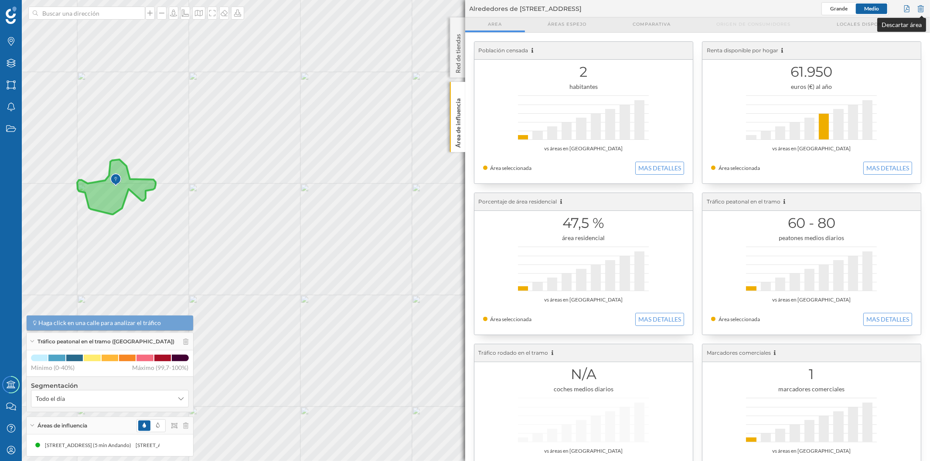
click at [922, 7] on div at bounding box center [921, 8] width 10 height 13
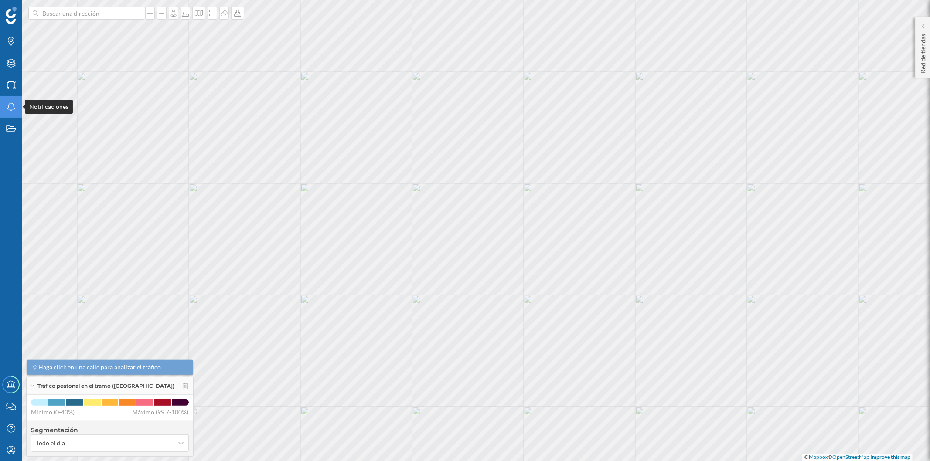
click at [7, 105] on icon "Notificaciones" at bounding box center [11, 106] width 11 height 9
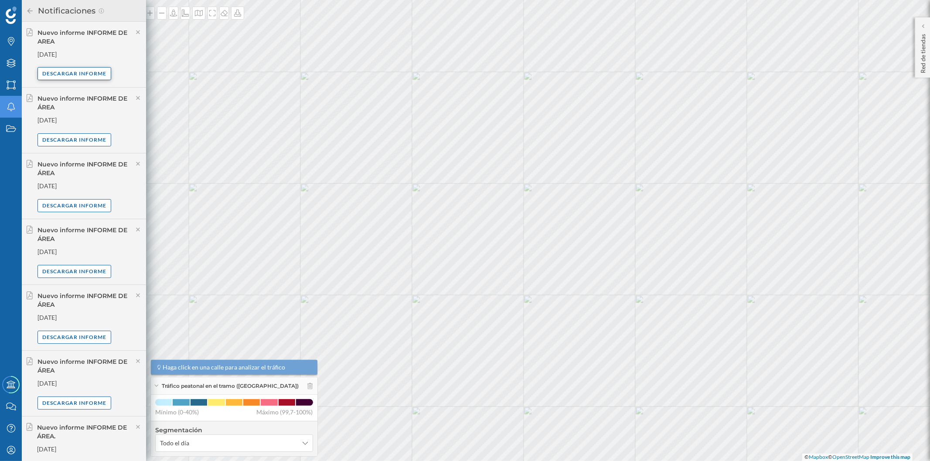
click at [92, 76] on div "Descargar informe" at bounding box center [74, 73] width 74 height 13
click at [28, 8] on icon at bounding box center [30, 11] width 8 height 6
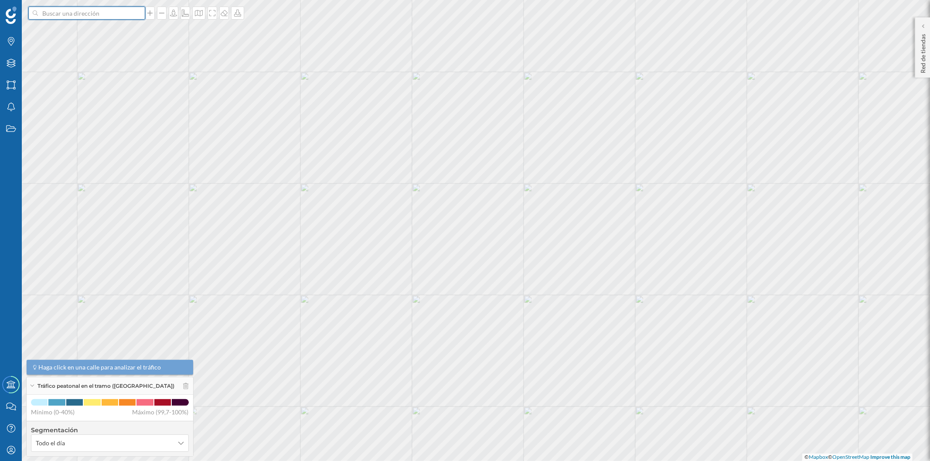
click at [111, 14] on input at bounding box center [87, 13] width 98 height 13
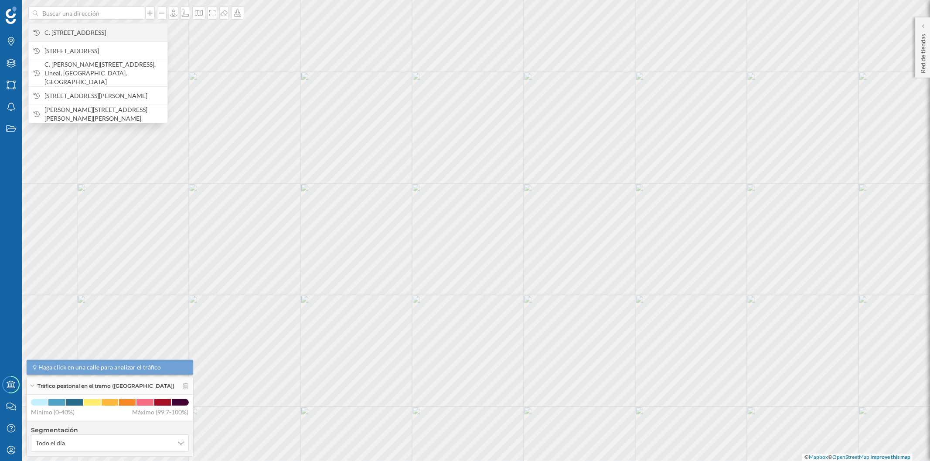
click at [118, 36] on span "C. [STREET_ADDRESS]" at bounding box center [103, 32] width 119 height 9
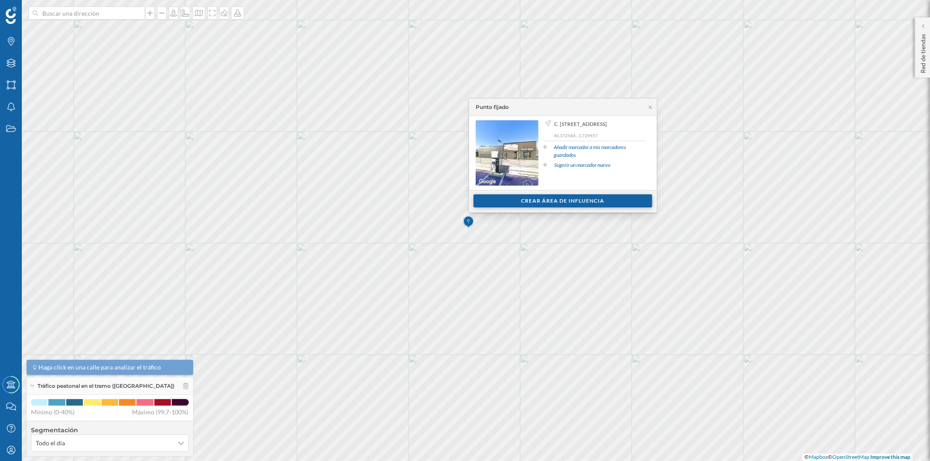
click at [534, 195] on div "Crear área de influencia" at bounding box center [562, 200] width 179 height 13
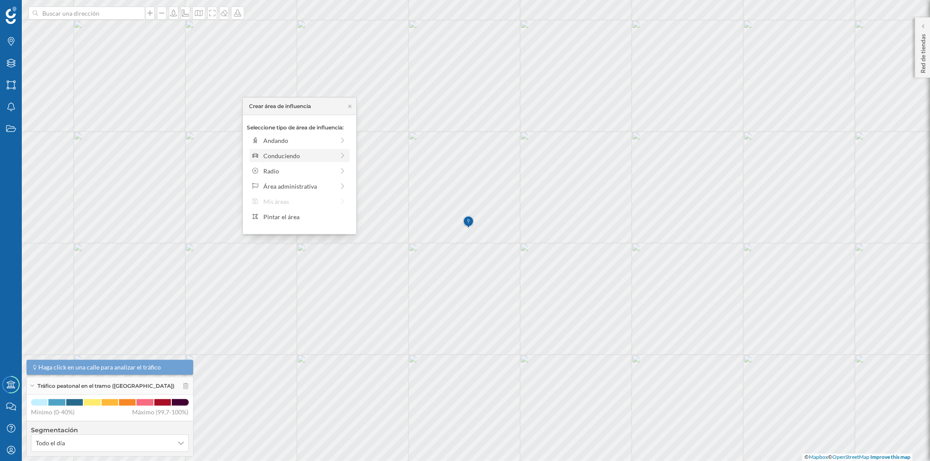
click at [301, 159] on div "Conduciendo" at bounding box center [298, 155] width 71 height 9
click at [269, 153] on div "0 min. 3 min. 5 min. 7 min. 10 min. 12 min. 15 min. 20 min. 30 min. 45 min. 50 …" at bounding box center [299, 152] width 97 height 2
click at [310, 214] on div "Crear área de influencia" at bounding box center [299, 217] width 105 height 13
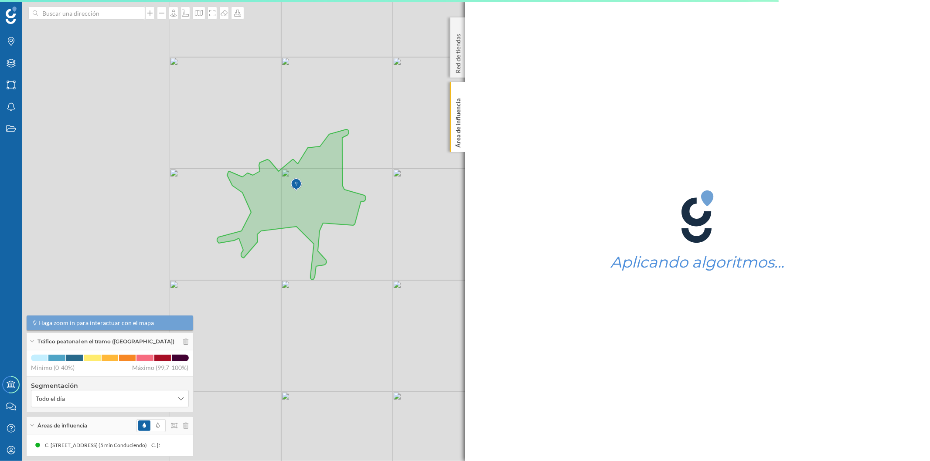
drag, startPoint x: 219, startPoint y: 216, endPoint x: 433, endPoint y: 241, distance: 215.4
click at [434, 241] on div "© Mapbox © OpenStreetMap Improve this map" at bounding box center [465, 230] width 930 height 461
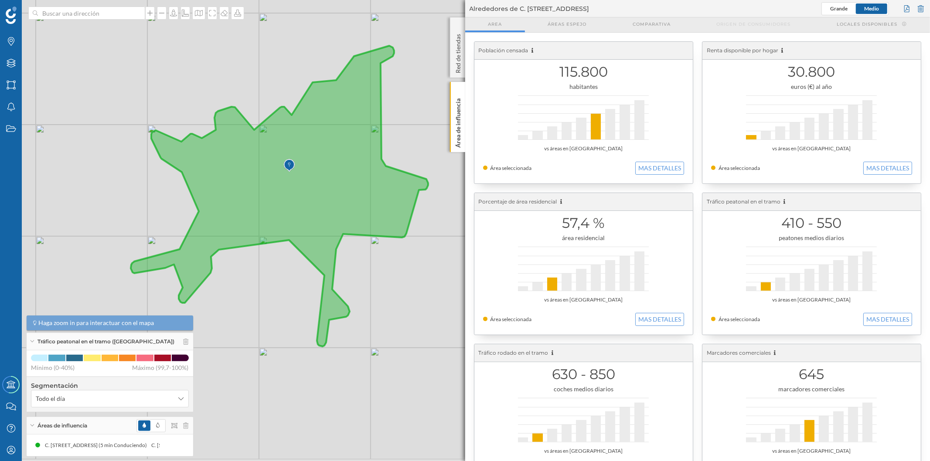
drag, startPoint x: 383, startPoint y: 241, endPoint x: 330, endPoint y: 226, distance: 54.8
click at [330, 226] on icon at bounding box center [279, 196] width 297 height 301
click at [107, 12] on input at bounding box center [87, 13] width 98 height 13
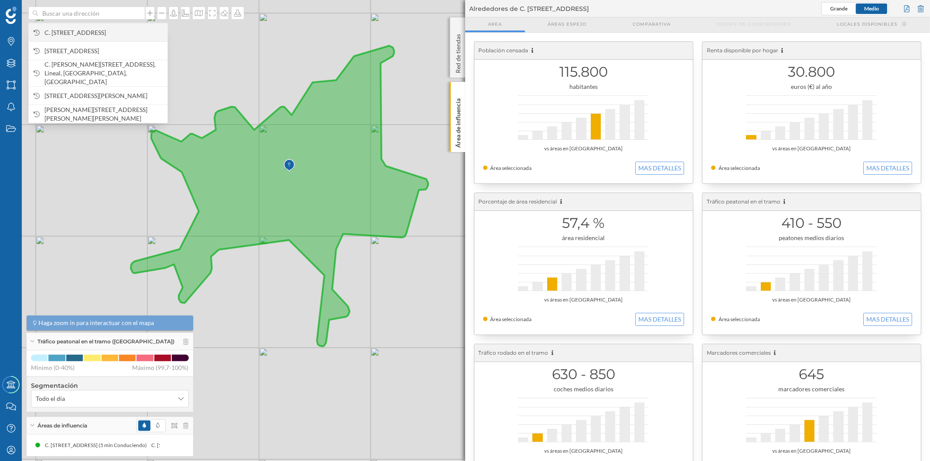
click at [140, 32] on span "C. [STREET_ADDRESS]" at bounding box center [103, 32] width 119 height 9
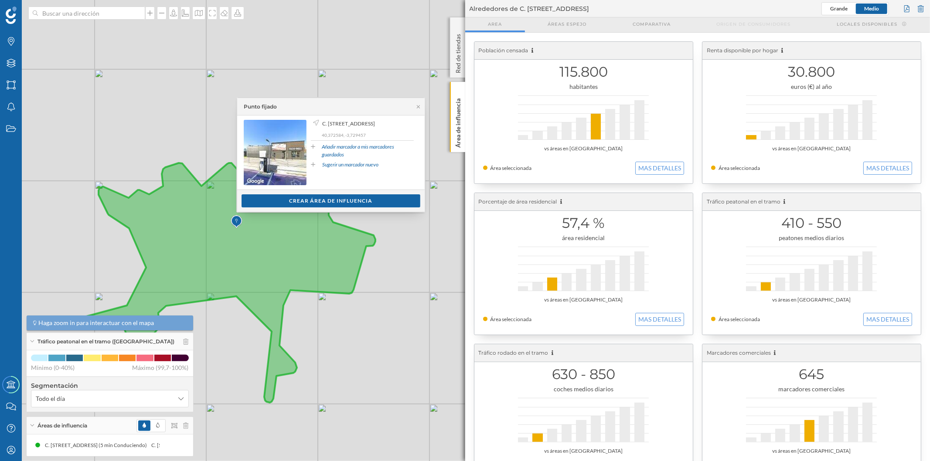
drag, startPoint x: 305, startPoint y: 120, endPoint x: 370, endPoint y: 136, distance: 67.1
click at [370, 128] on span "C. [STREET_ADDRESS]" at bounding box center [348, 124] width 53 height 8
copy span "C. [STREET_ADDRESS]"
